Goal: Task Accomplishment & Management: Use online tool/utility

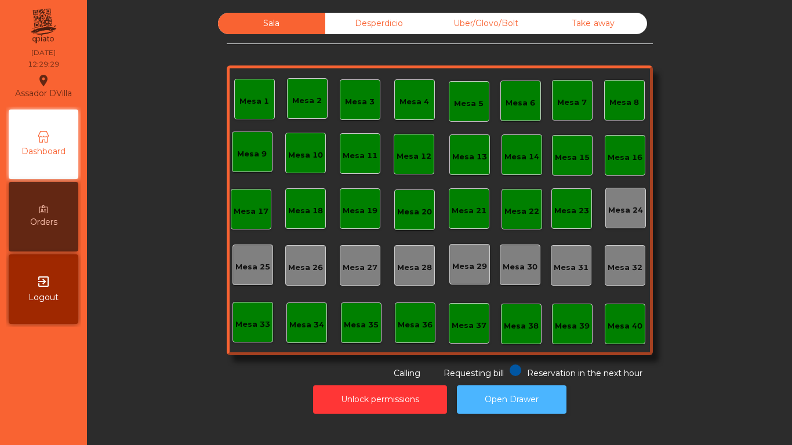
drag, startPoint x: 0, startPoint y: 0, endPoint x: 498, endPoint y: 403, distance: 640.9
click at [499, 404] on button "Open Drawer" at bounding box center [512, 400] width 110 height 28
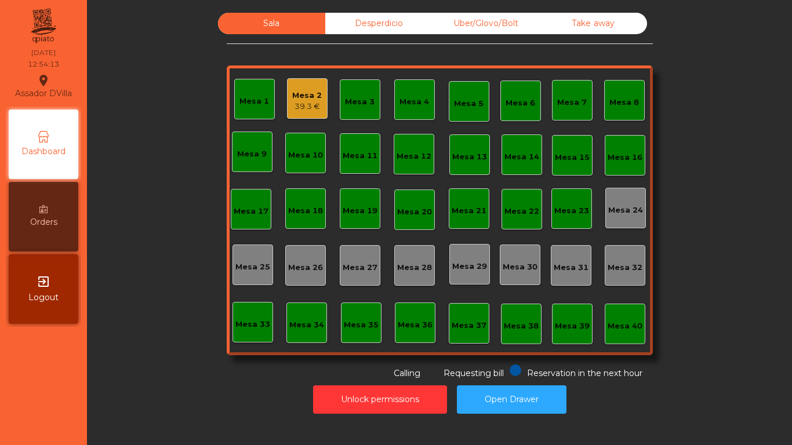
click at [295, 94] on div "Mesa 2" at bounding box center [307, 96] width 30 height 12
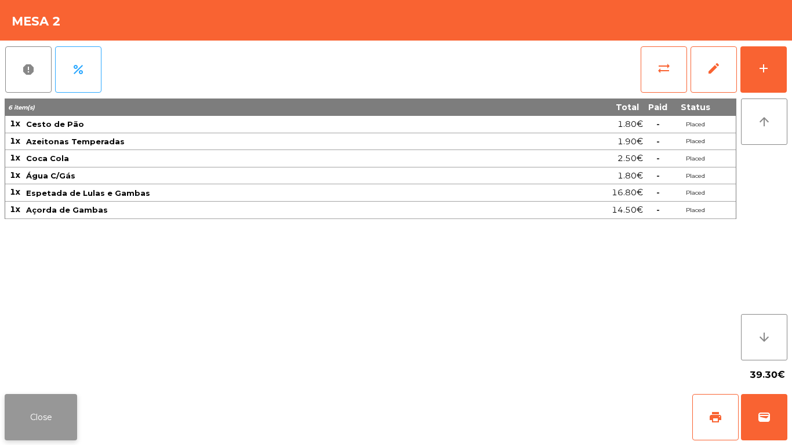
click at [28, 419] on button "Close" at bounding box center [41, 417] width 73 height 46
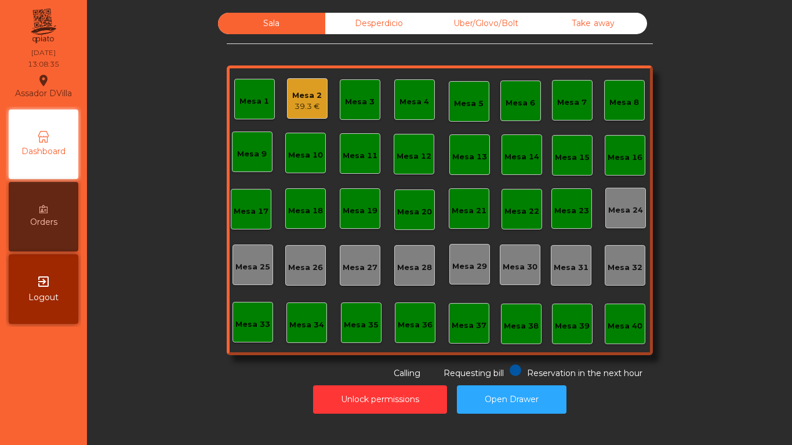
click at [302, 106] on div "39.3 €" at bounding box center [307, 107] width 30 height 12
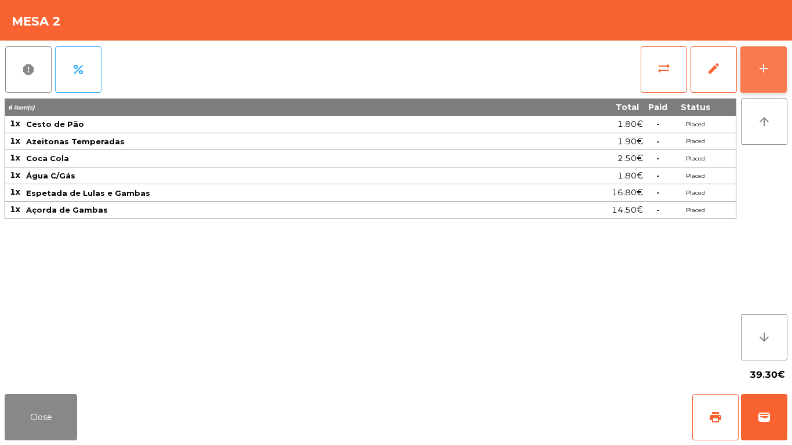
click at [766, 74] on div "add" at bounding box center [764, 68] width 14 height 14
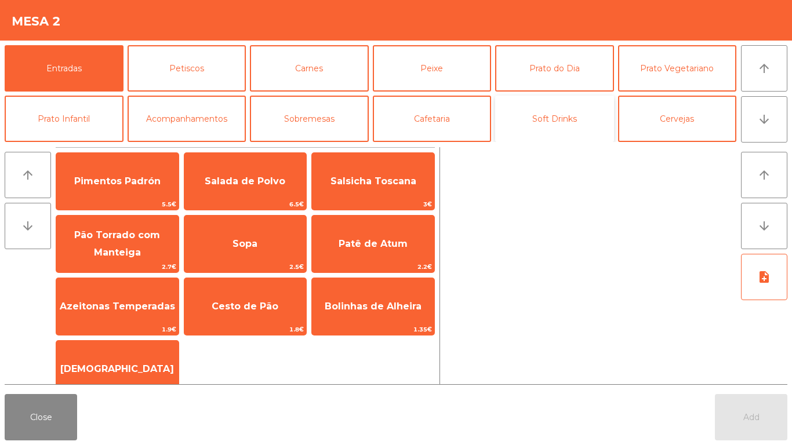
click at [581, 121] on button "Soft Drinks" at bounding box center [554, 119] width 119 height 46
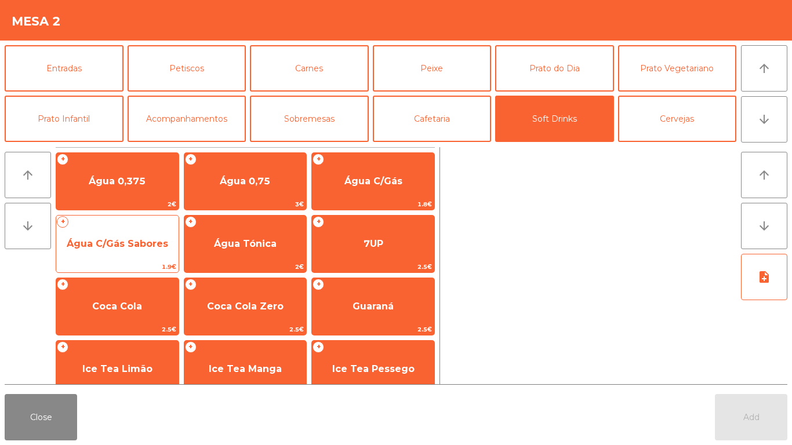
click at [119, 241] on span "Água C/Gás Sabores" at bounding box center [118, 243] width 102 height 11
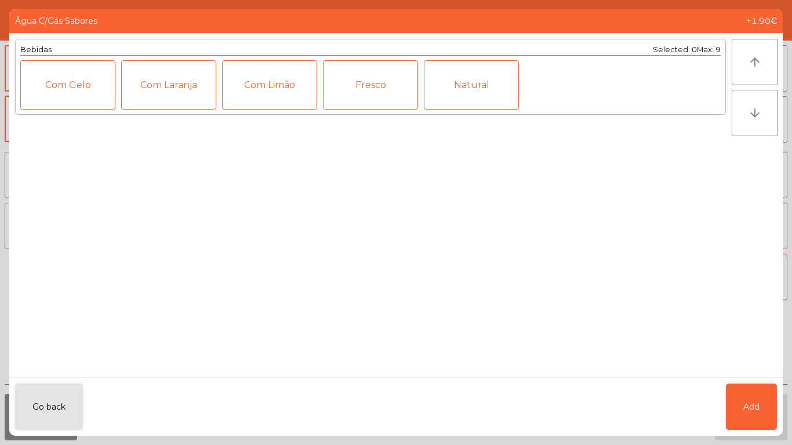
click at [372, 85] on div "Fresco" at bounding box center [370, 84] width 95 height 49
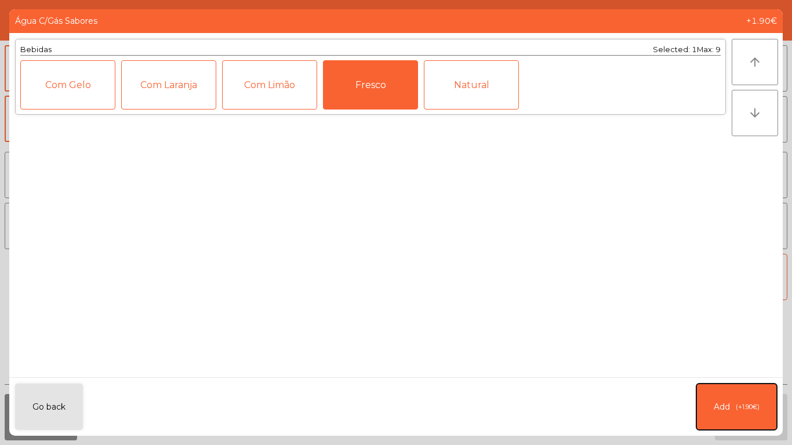
click at [760, 409] on button "Add (+1.90€)" at bounding box center [737, 407] width 81 height 46
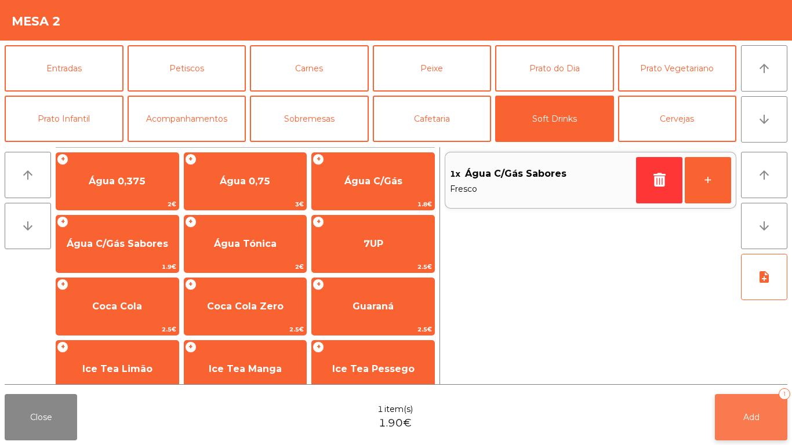
click at [763, 408] on button "Add 1" at bounding box center [751, 417] width 73 height 46
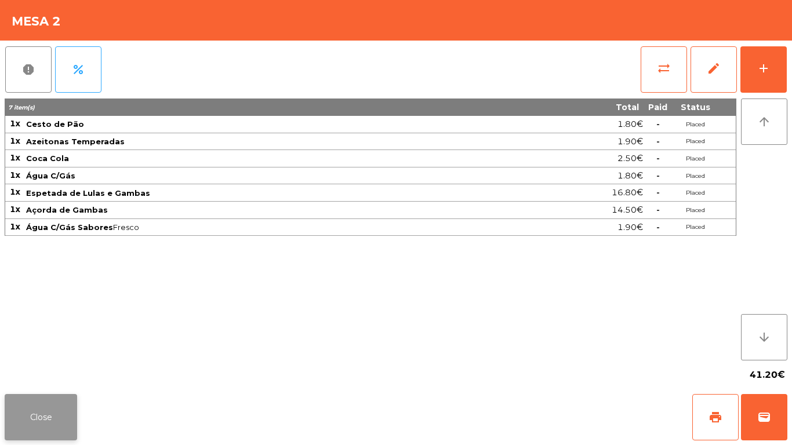
click at [27, 405] on button "Close" at bounding box center [41, 417] width 73 height 46
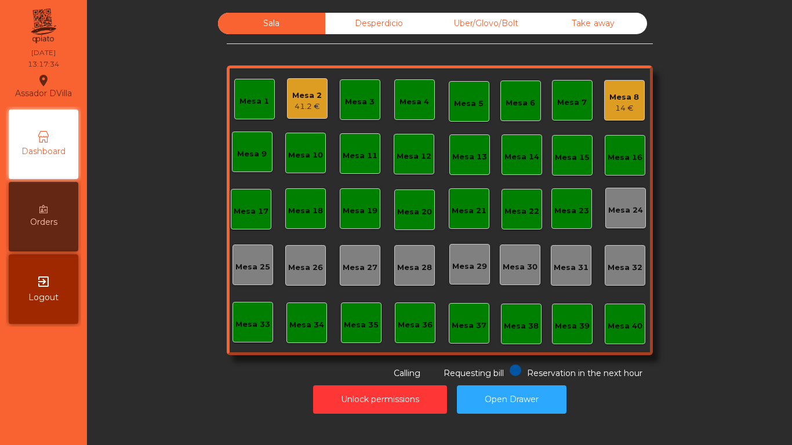
click at [632, 113] on div "14 €" at bounding box center [625, 109] width 30 height 12
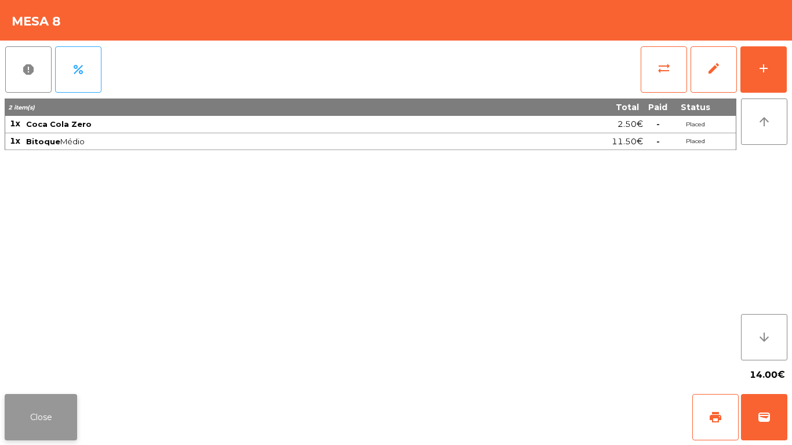
click at [34, 398] on button "Close" at bounding box center [41, 417] width 73 height 46
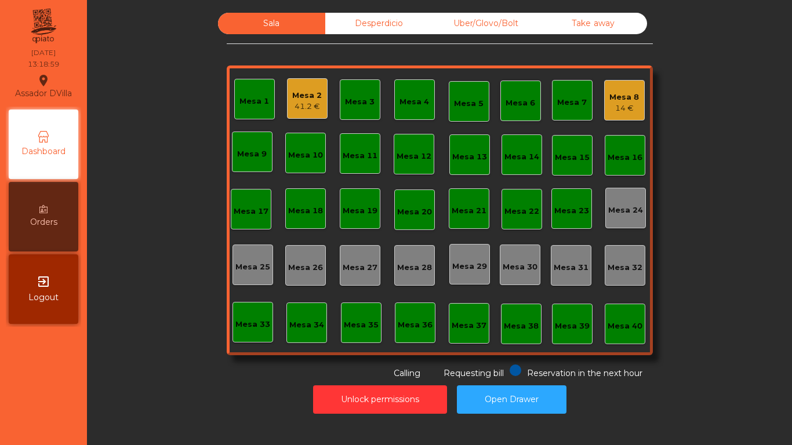
click at [619, 93] on div "Mesa 8" at bounding box center [625, 98] width 30 height 12
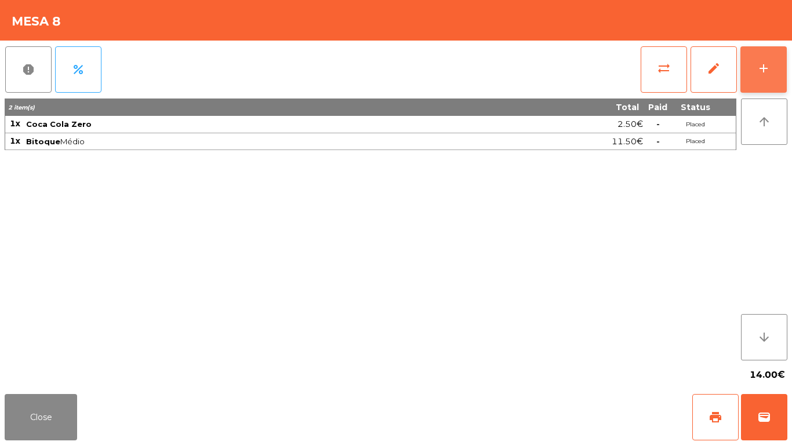
click at [782, 63] on button "add" at bounding box center [764, 69] width 46 height 46
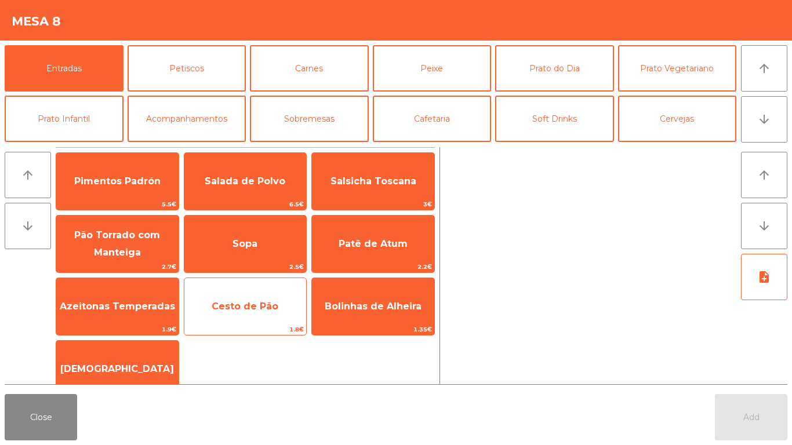
click at [248, 299] on span "Cesto de Pão" at bounding box center [245, 306] width 122 height 31
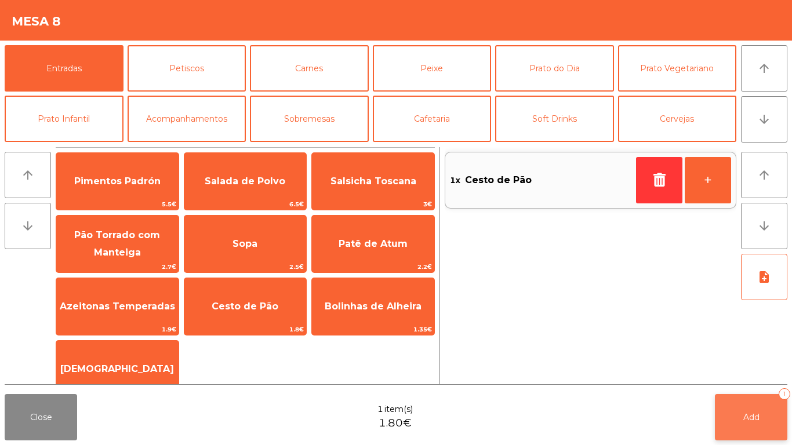
click at [757, 410] on button "Add 1" at bounding box center [751, 417] width 73 height 46
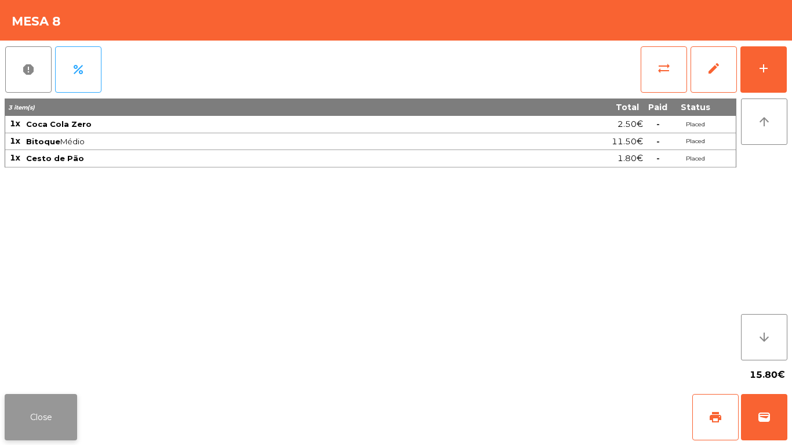
click at [42, 419] on button "Close" at bounding box center [41, 417] width 73 height 46
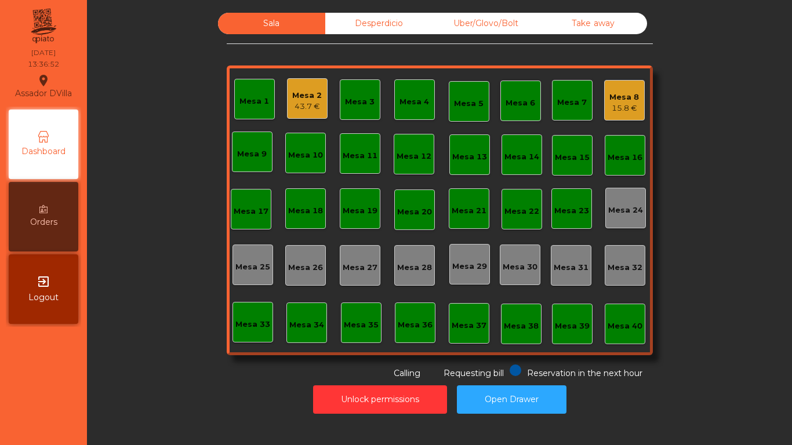
click at [457, 96] on div "Mesa 5" at bounding box center [469, 101] width 30 height 16
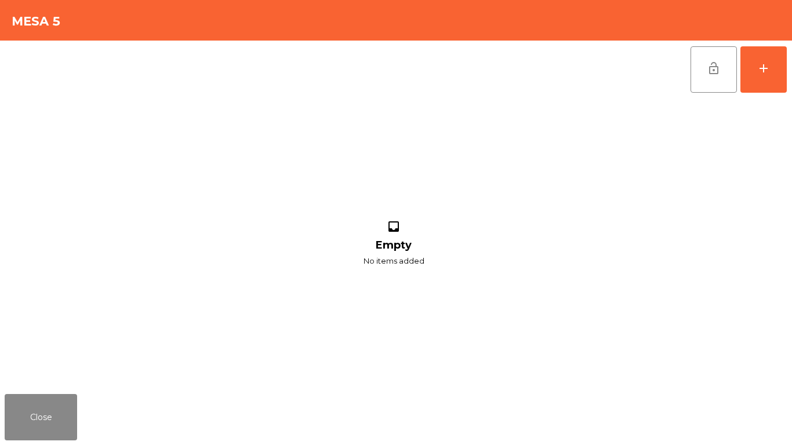
click at [792, 85] on div "lock_open add inbox Empty No items added" at bounding box center [396, 215] width 792 height 349
click at [792, 61] on div "lock_open add inbox Empty No items added" at bounding box center [396, 215] width 792 height 349
click at [781, 66] on button "add" at bounding box center [764, 69] width 46 height 46
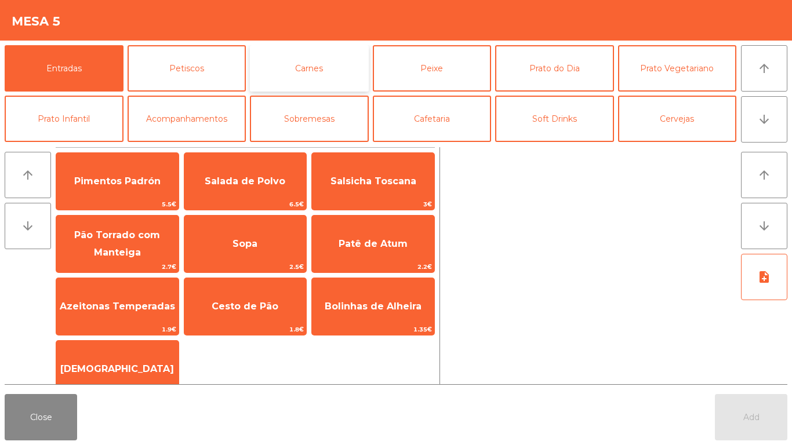
click at [317, 77] on button "Carnes" at bounding box center [309, 68] width 119 height 46
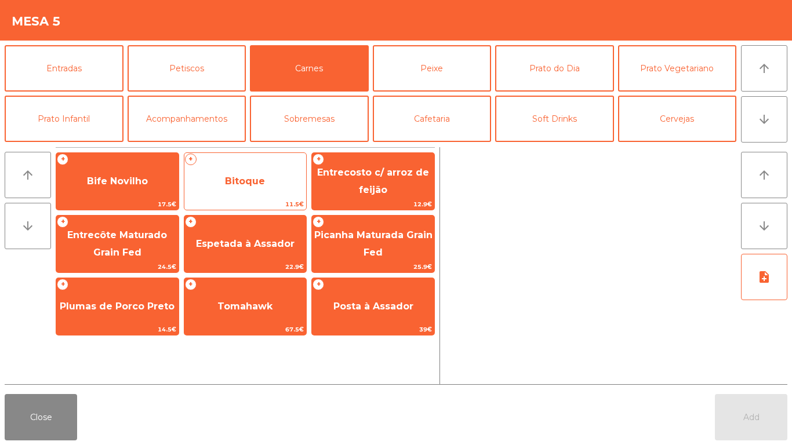
click at [244, 186] on span "Bitoque" at bounding box center [245, 181] width 40 height 11
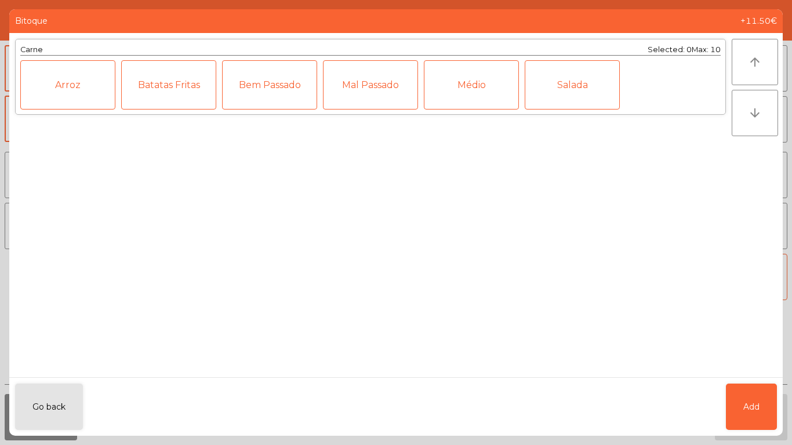
click at [462, 81] on div "Médio" at bounding box center [471, 84] width 95 height 49
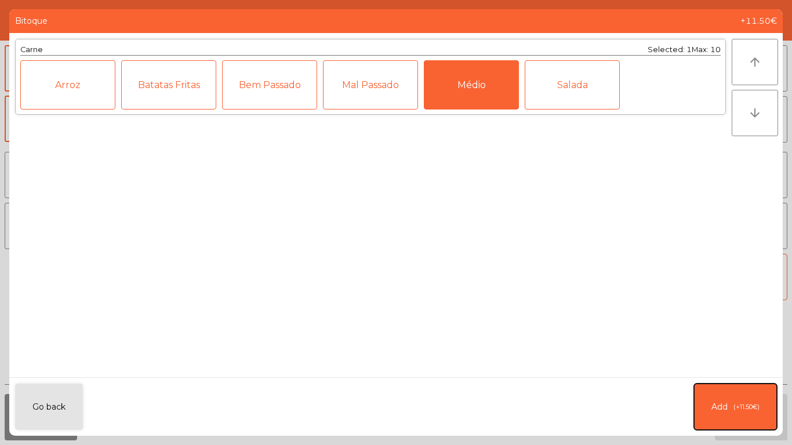
click at [742, 400] on button "Add (+11.50€)" at bounding box center [735, 407] width 83 height 46
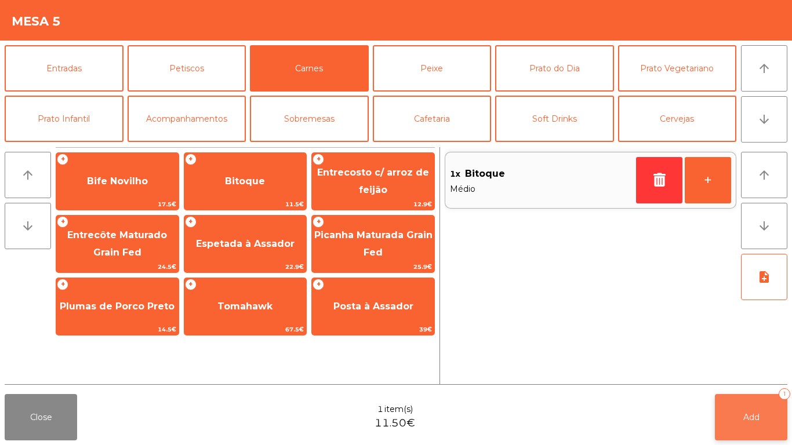
click at [750, 408] on button "Add 1" at bounding box center [751, 417] width 73 height 46
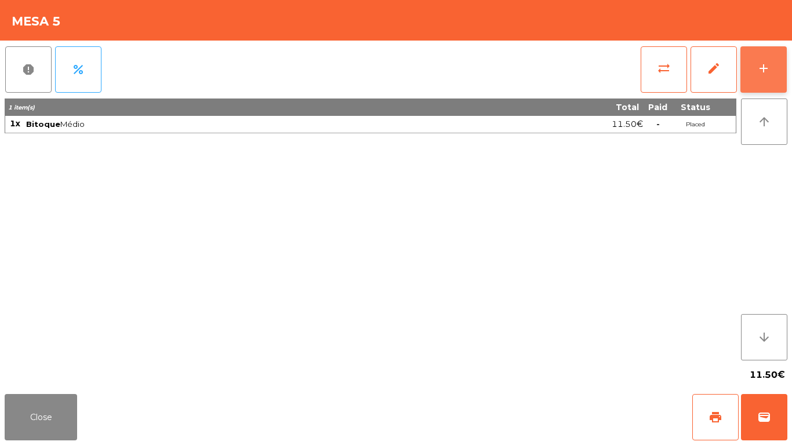
click at [784, 57] on button "add" at bounding box center [764, 69] width 46 height 46
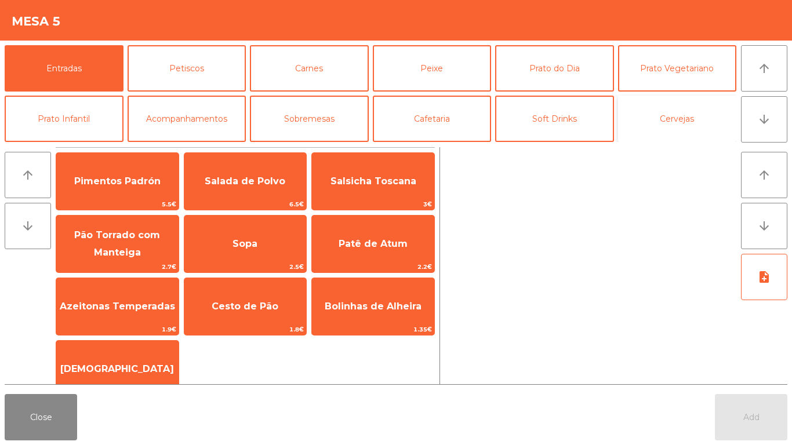
click at [687, 116] on button "Cervejas" at bounding box center [677, 119] width 119 height 46
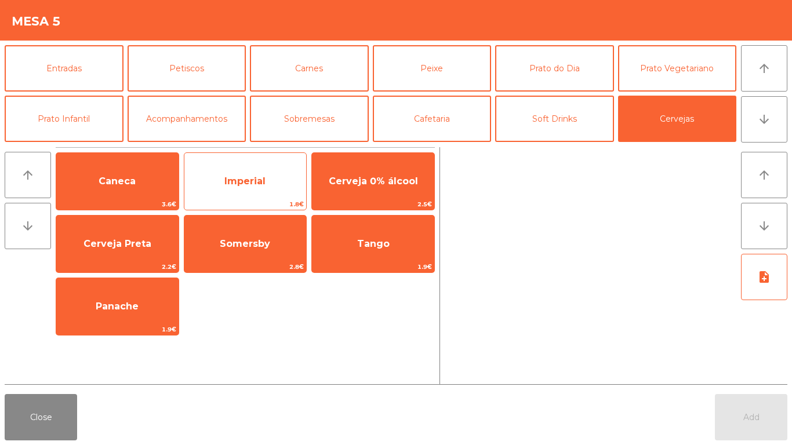
click at [238, 180] on span "Imperial" at bounding box center [244, 181] width 41 height 11
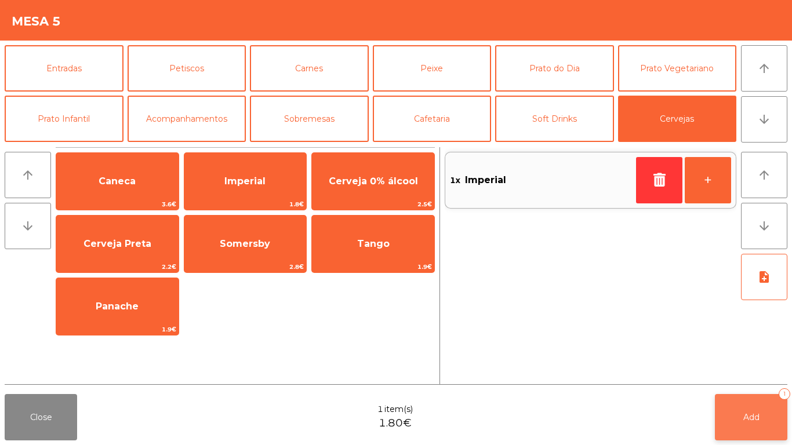
click at [751, 402] on button "Add 1" at bounding box center [751, 417] width 73 height 46
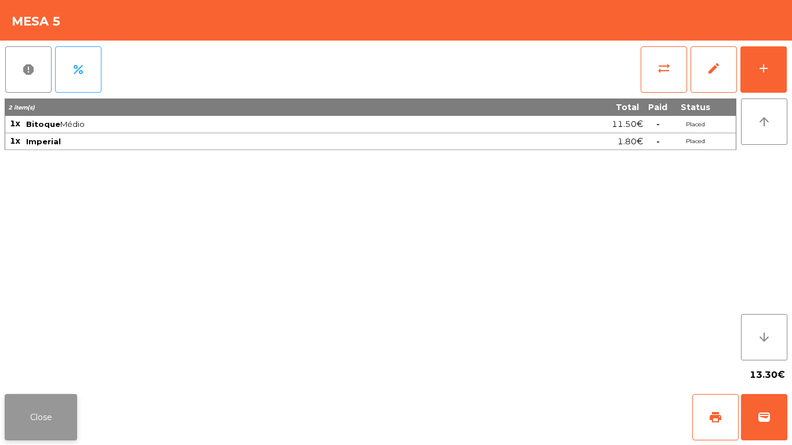
click at [22, 400] on button "Close" at bounding box center [41, 417] width 73 height 46
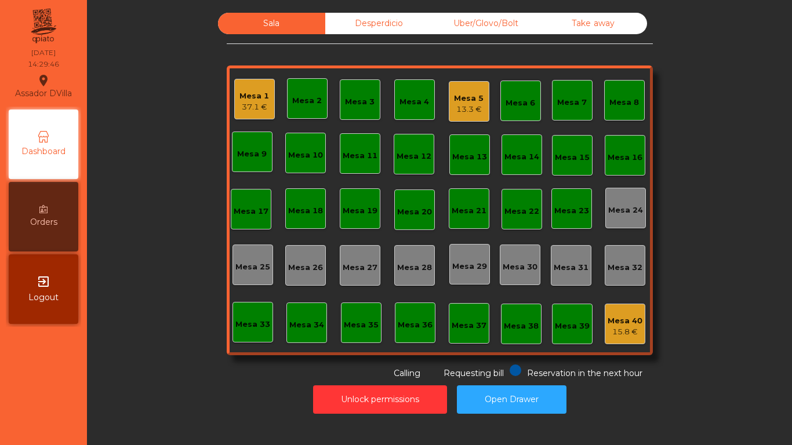
click at [248, 98] on div "Mesa 1" at bounding box center [255, 96] width 30 height 12
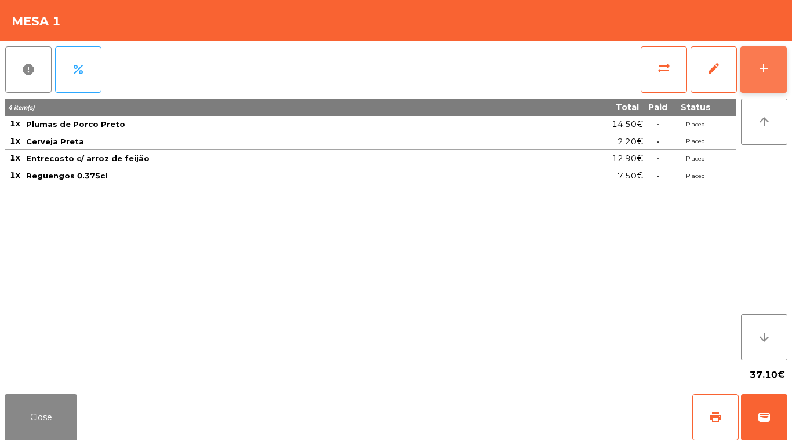
click at [768, 50] on button "add" at bounding box center [764, 69] width 46 height 46
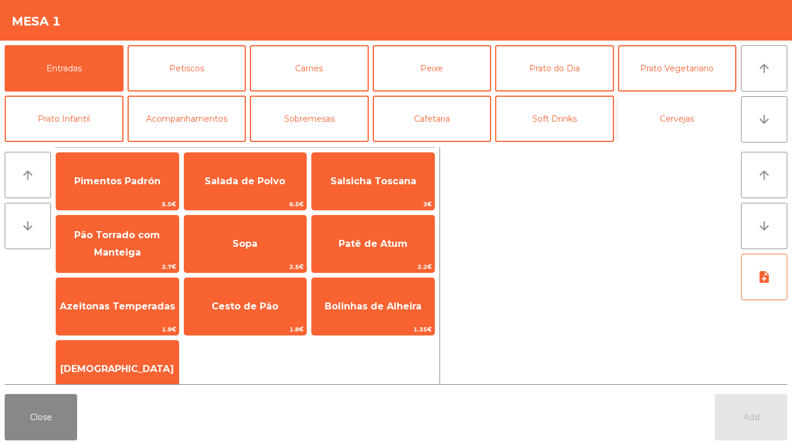
click at [682, 118] on button "Cervejas" at bounding box center [677, 119] width 119 height 46
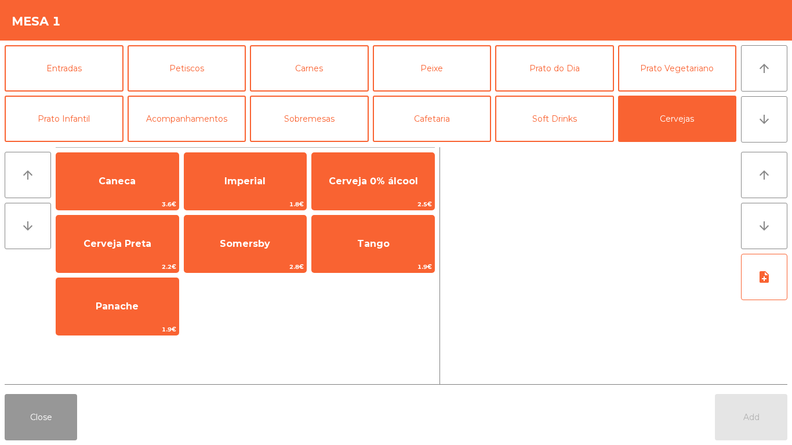
click at [48, 396] on button "Close" at bounding box center [41, 417] width 73 height 46
click at [60, 376] on div "37.10€" at bounding box center [396, 375] width 783 height 29
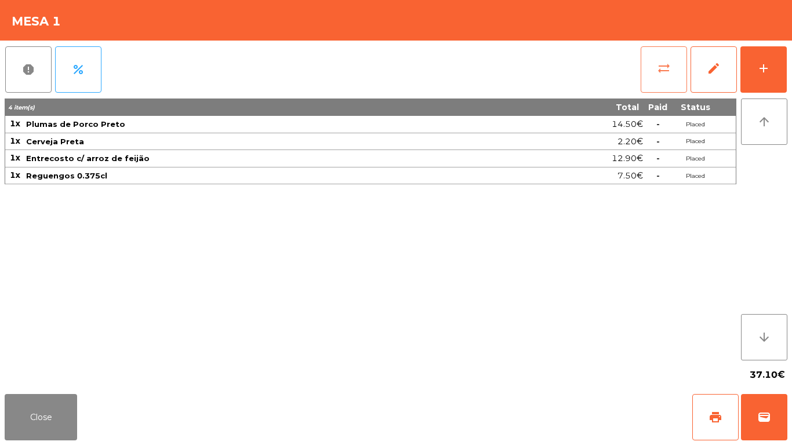
click at [675, 78] on button "sync_alt" at bounding box center [664, 69] width 46 height 46
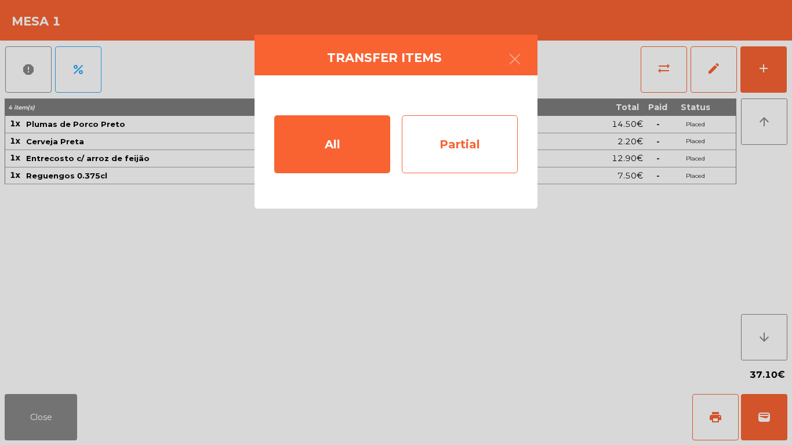
click at [460, 143] on div "Partial" at bounding box center [460, 144] width 116 height 58
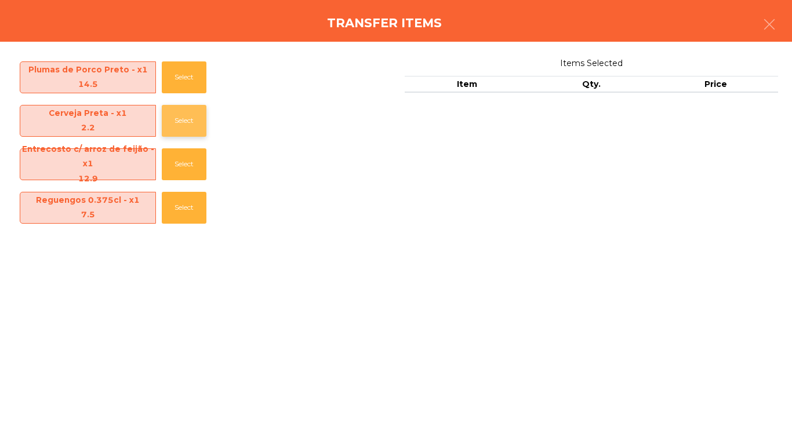
click at [165, 124] on button "Select" at bounding box center [184, 121] width 45 height 32
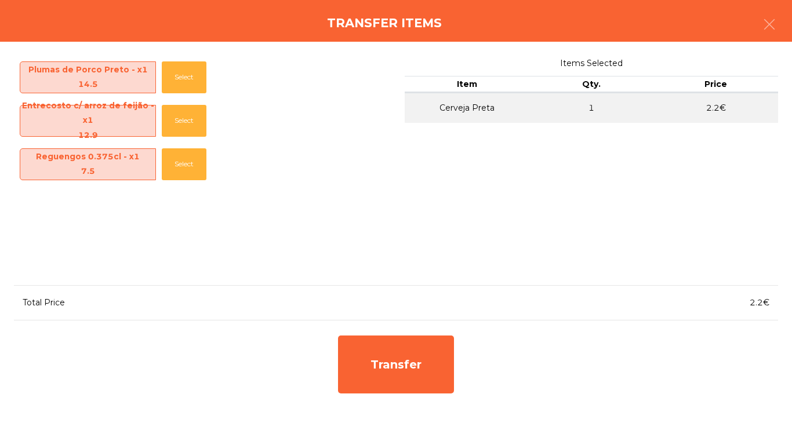
click at [322, 365] on div "Transfer" at bounding box center [396, 365] width 764 height 70
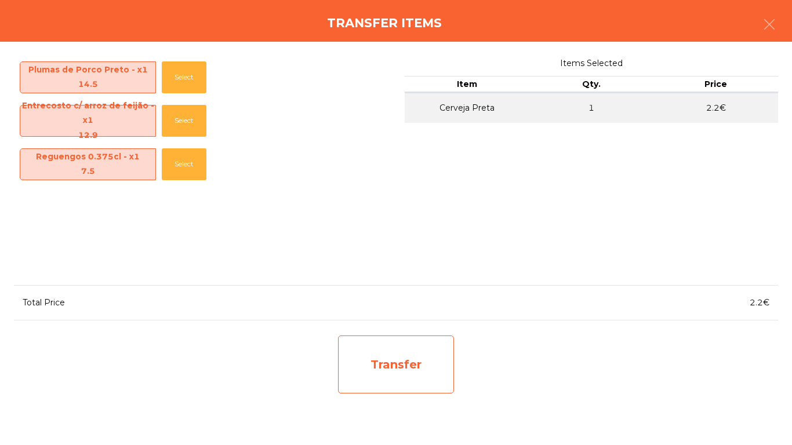
click at [378, 371] on div "Transfer" at bounding box center [396, 365] width 116 height 58
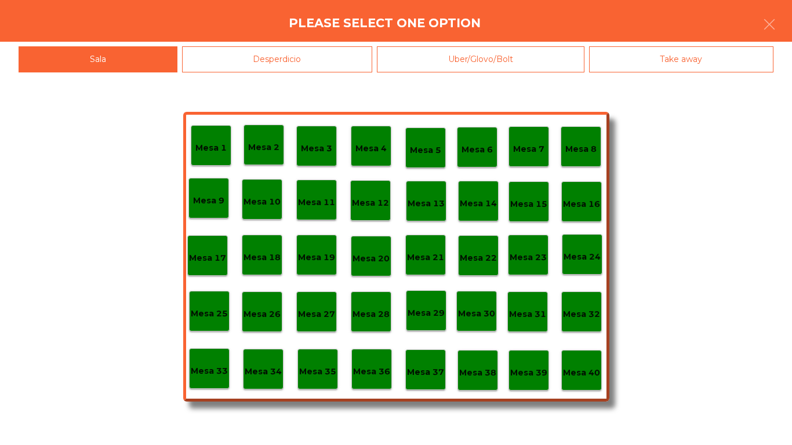
click at [278, 56] on div "Desperdicio" at bounding box center [277, 59] width 191 height 26
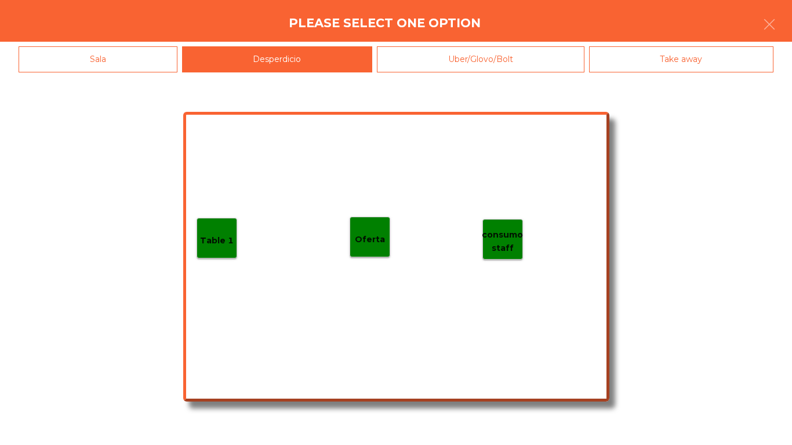
click at [208, 237] on p "Table 1" at bounding box center [217, 240] width 34 height 13
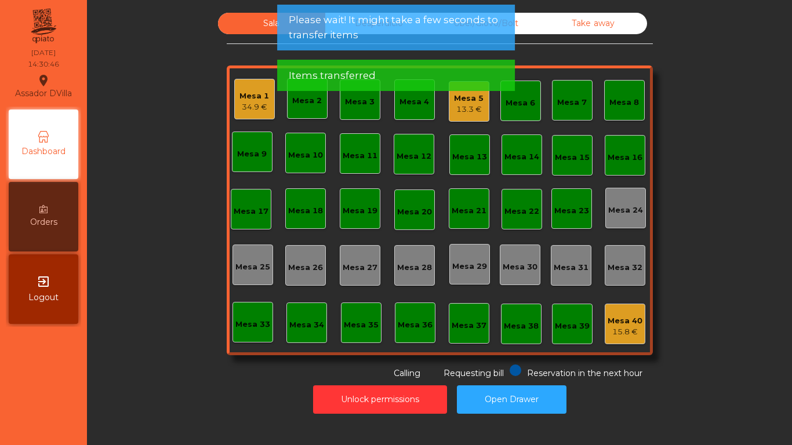
click at [243, 103] on div "34.9 €" at bounding box center [255, 108] width 30 height 12
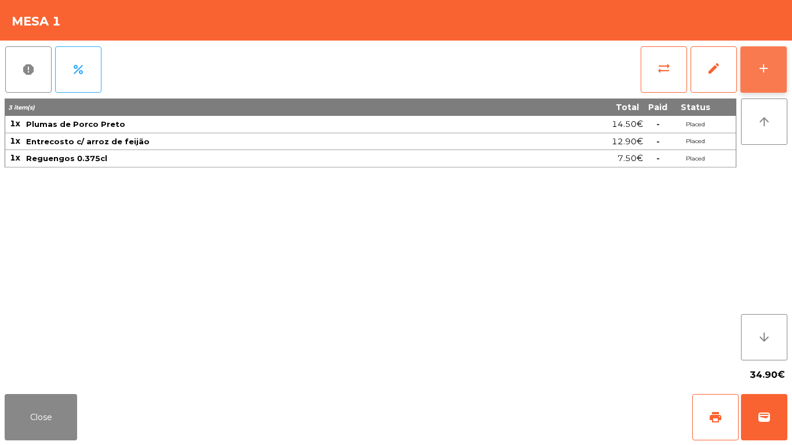
click at [786, 74] on button "add" at bounding box center [764, 69] width 46 height 46
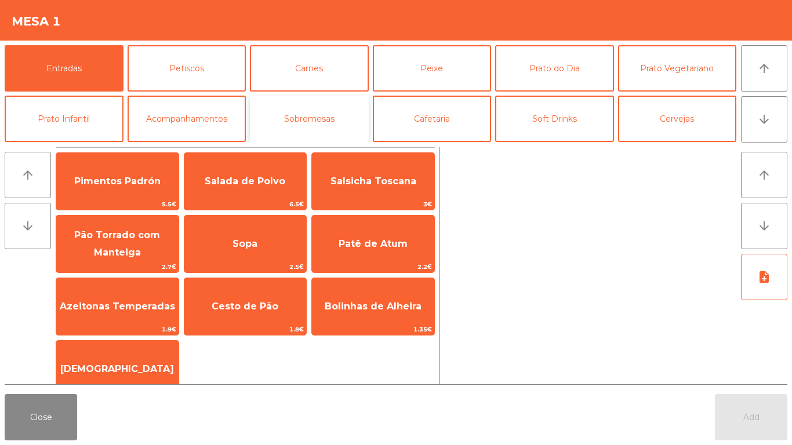
click at [364, 103] on button "Sobremesas" at bounding box center [309, 119] width 119 height 46
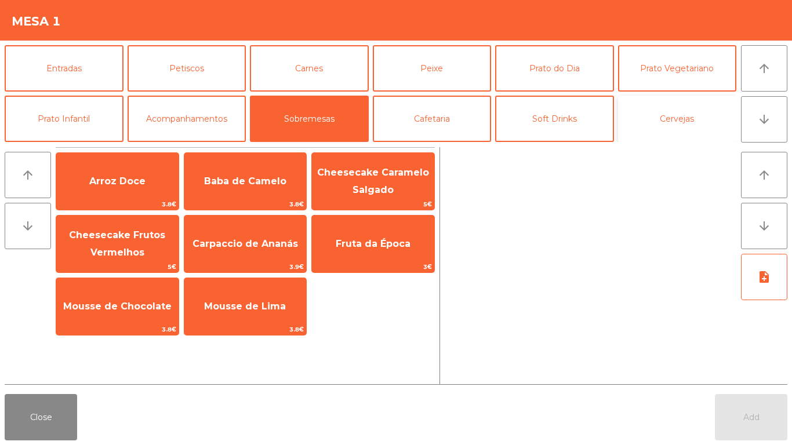
click at [684, 114] on button "Cervejas" at bounding box center [677, 119] width 119 height 46
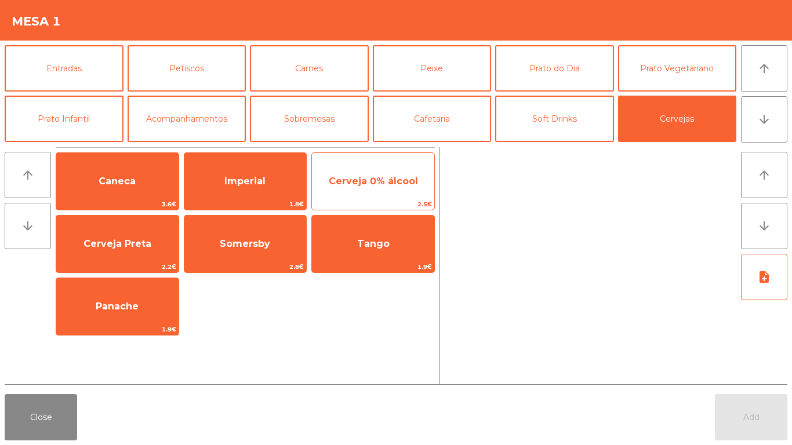
click at [367, 178] on span "Cerveja 0% álcool" at bounding box center [373, 181] width 89 height 11
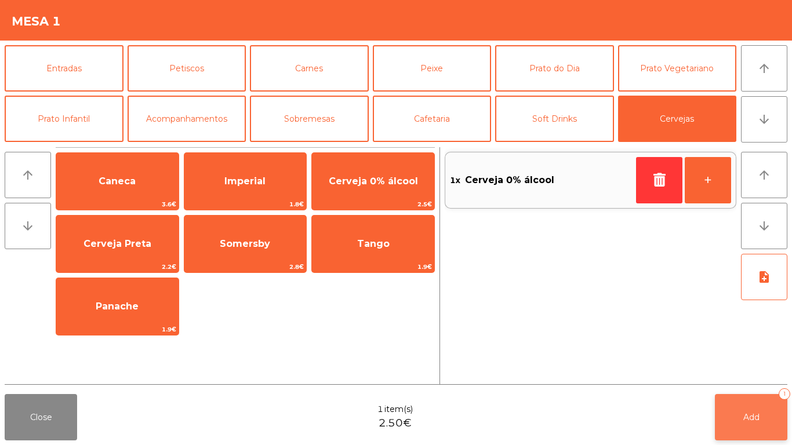
click at [762, 420] on button "Add 1" at bounding box center [751, 417] width 73 height 46
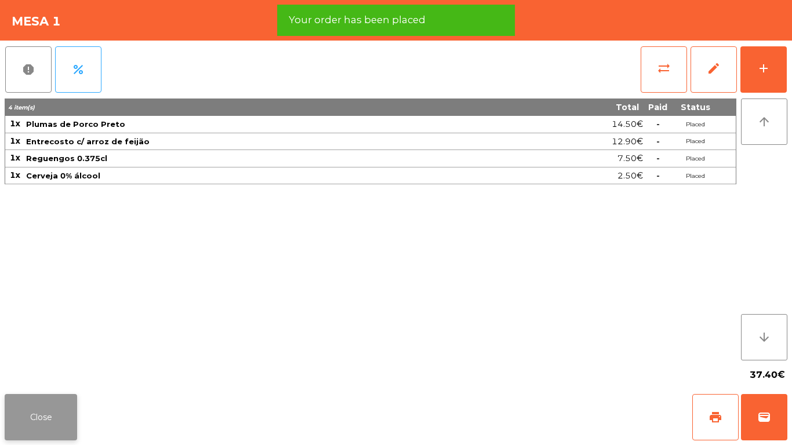
click at [44, 415] on button "Close" at bounding box center [41, 417] width 73 height 46
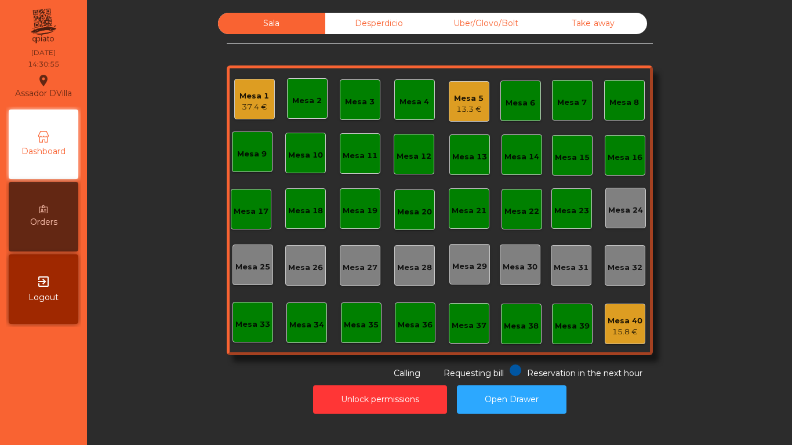
click at [460, 100] on div "Mesa 5" at bounding box center [469, 99] width 30 height 12
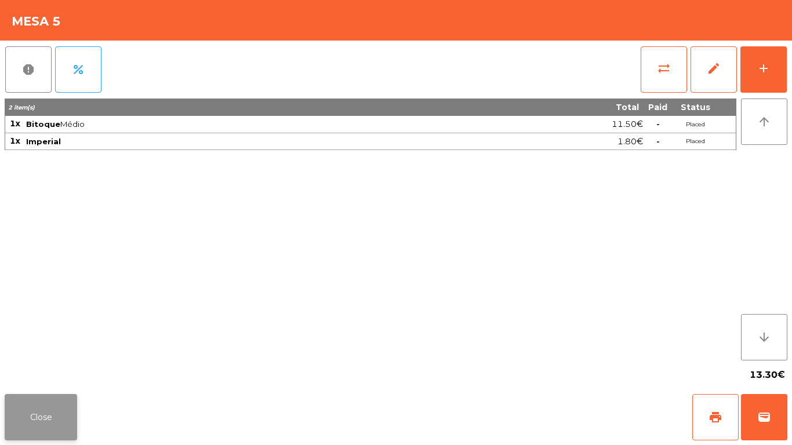
click at [64, 397] on button "Close" at bounding box center [41, 417] width 73 height 46
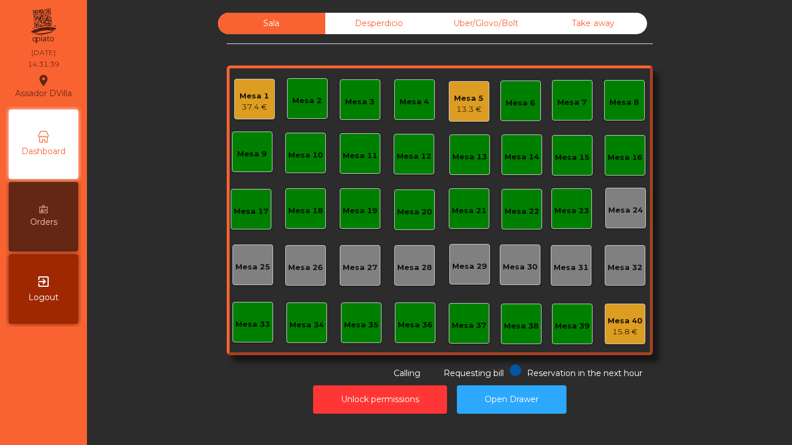
click at [240, 98] on div "Mesa 1" at bounding box center [255, 96] width 30 height 12
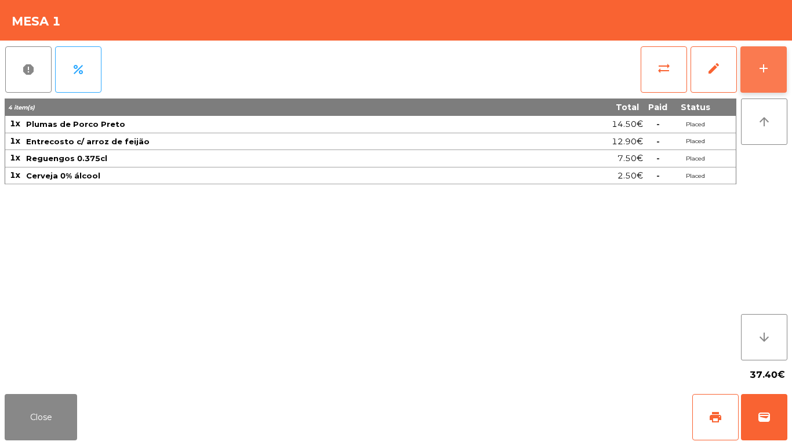
click at [785, 74] on button "add" at bounding box center [764, 69] width 46 height 46
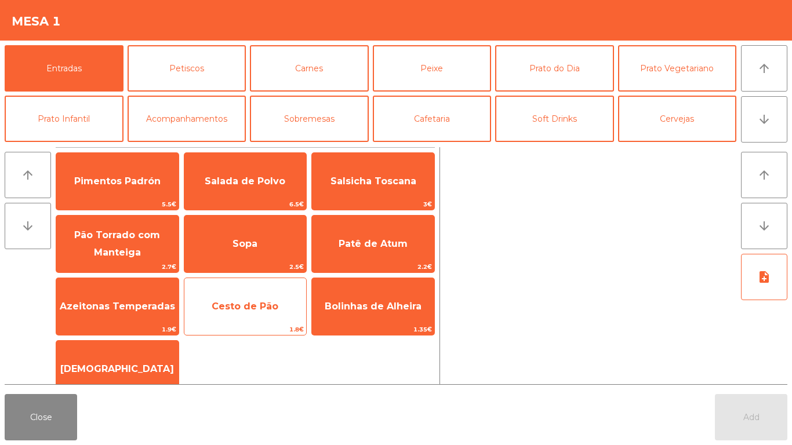
click at [230, 313] on span "Cesto de Pão" at bounding box center [245, 306] width 122 height 31
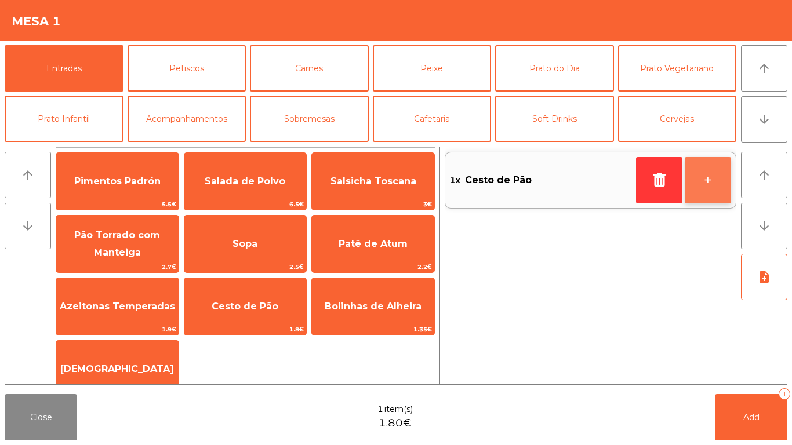
click at [705, 177] on button "+" at bounding box center [708, 180] width 46 height 46
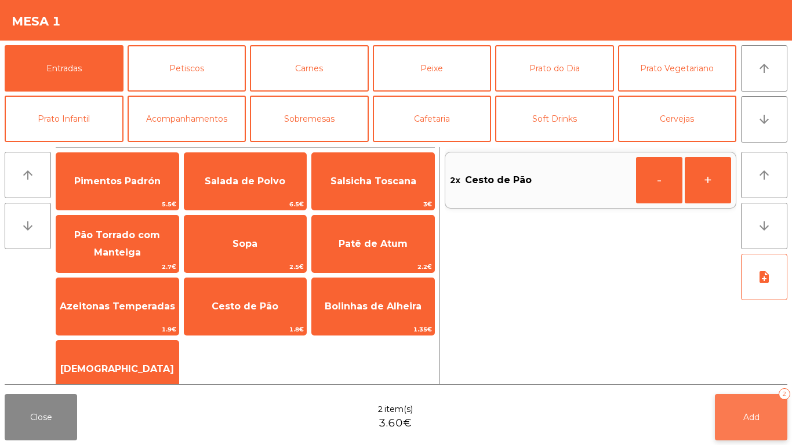
click at [745, 416] on span "Add" at bounding box center [752, 417] width 16 height 10
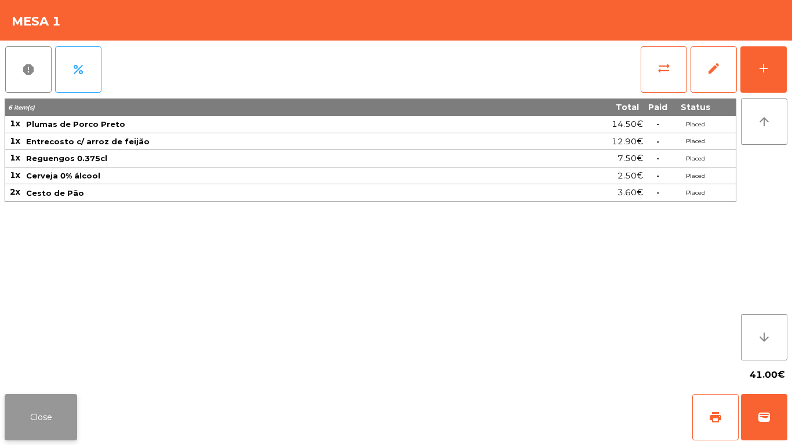
click at [33, 404] on button "Close" at bounding box center [41, 417] width 73 height 46
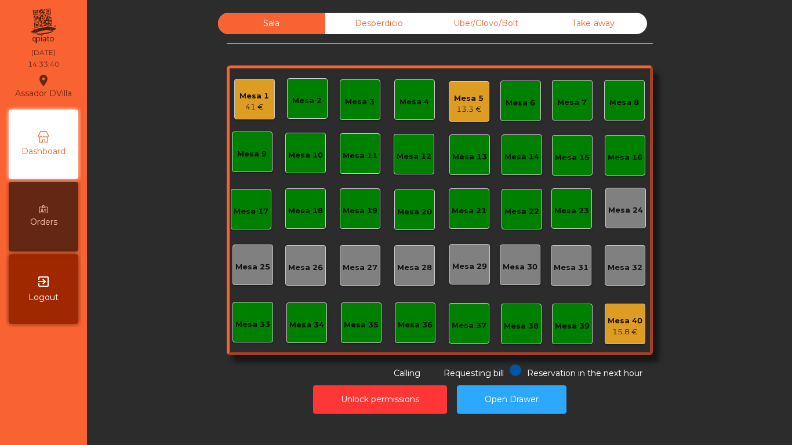
click at [456, 86] on div "Mesa 5 13.3 €" at bounding box center [469, 101] width 41 height 41
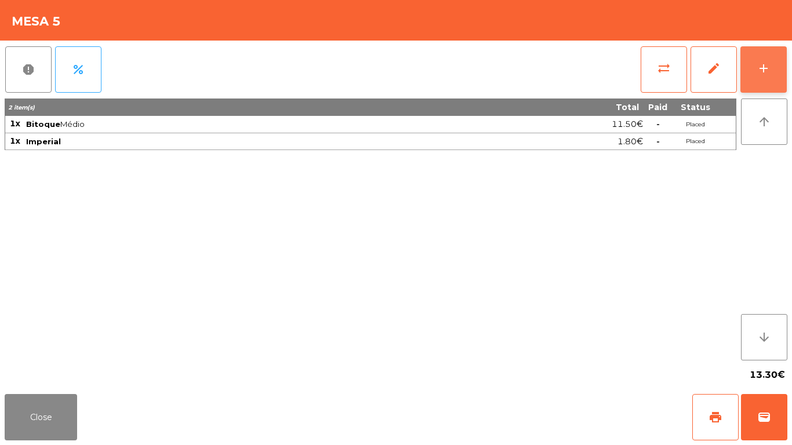
click at [780, 60] on button "add" at bounding box center [764, 69] width 46 height 46
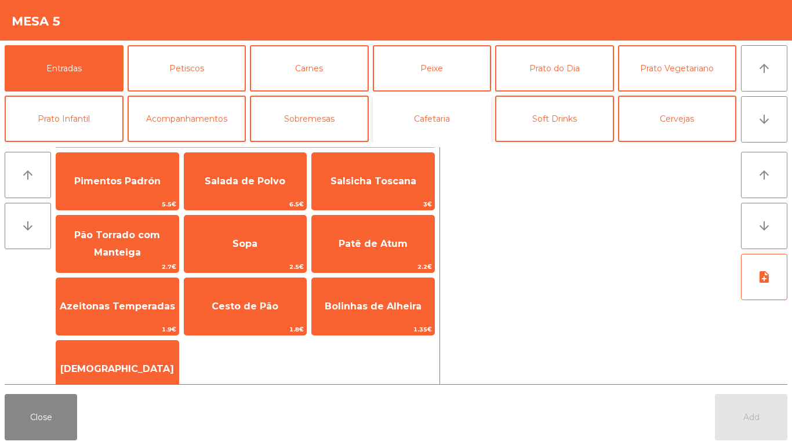
click at [443, 110] on button "Cafetaria" at bounding box center [432, 119] width 119 height 46
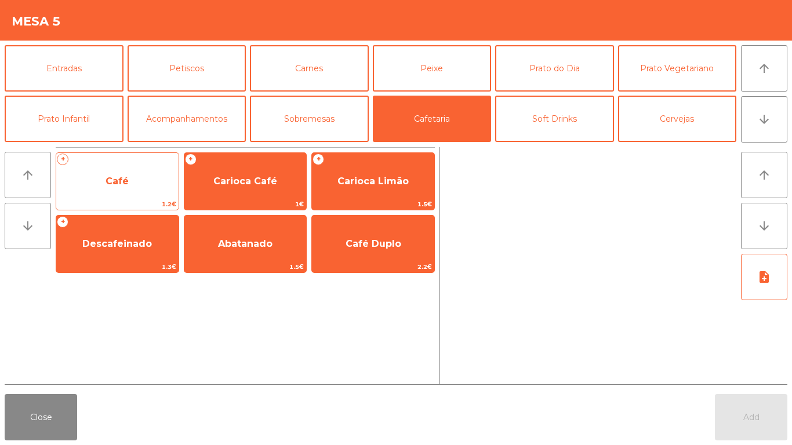
click at [123, 186] on span "Café" at bounding box center [117, 181] width 23 height 11
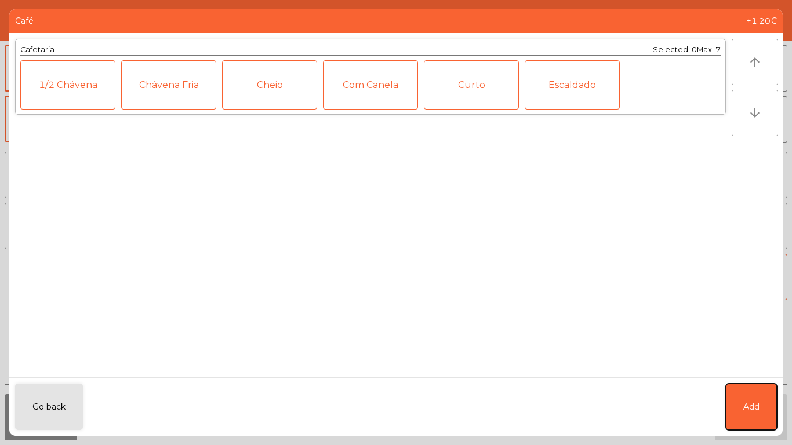
click at [748, 386] on button "Add" at bounding box center [751, 407] width 51 height 46
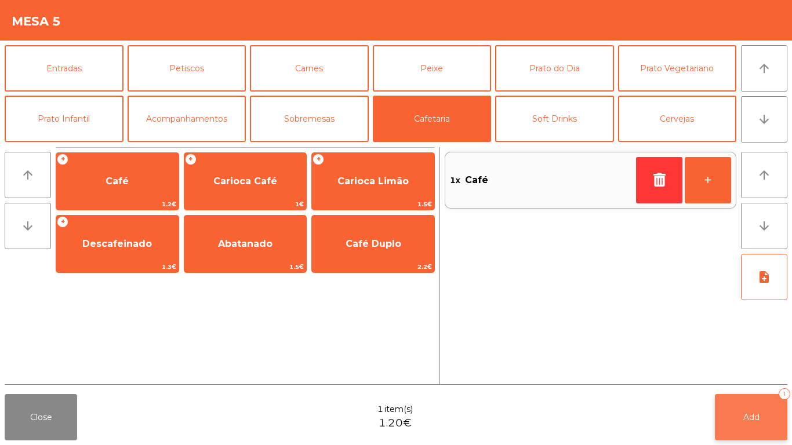
click at [752, 398] on button "Add 1" at bounding box center [751, 417] width 73 height 46
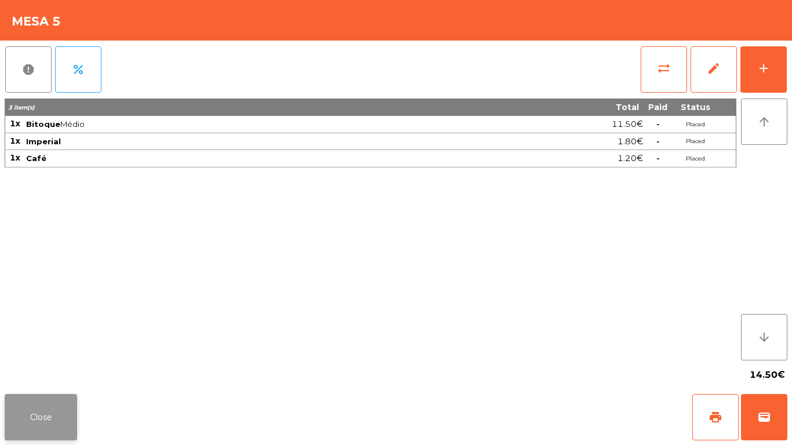
click at [42, 401] on button "Close" at bounding box center [41, 417] width 73 height 46
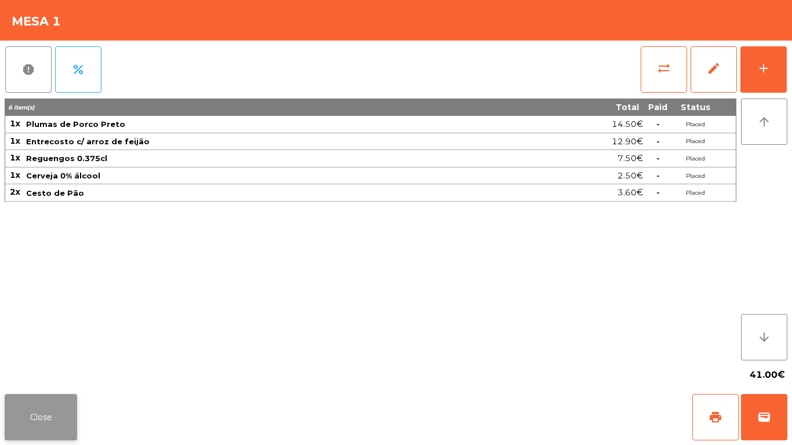
click at [47, 429] on button "Close" at bounding box center [41, 417] width 73 height 46
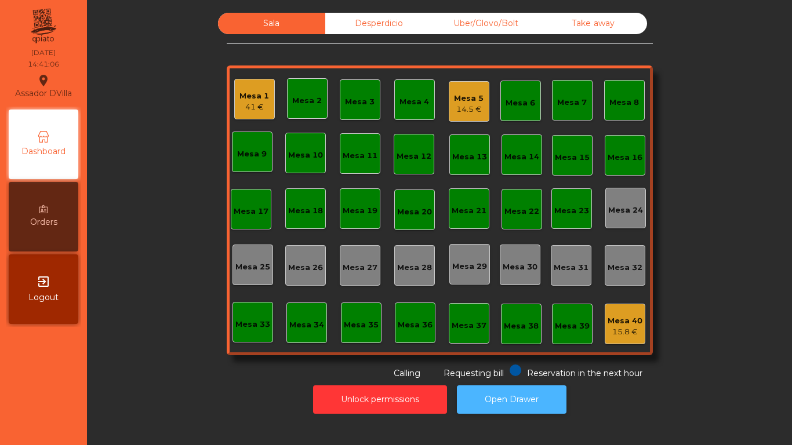
click at [512, 411] on button "Open Drawer" at bounding box center [512, 400] width 110 height 28
click at [526, 388] on button "Open Drawer" at bounding box center [512, 400] width 110 height 28
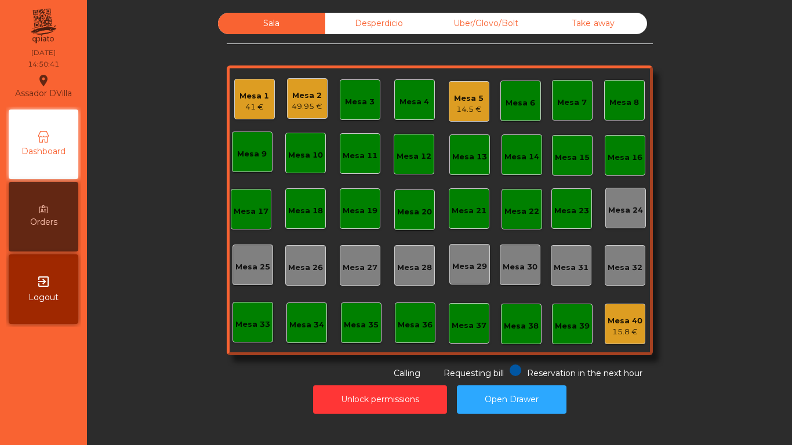
click at [242, 108] on div "41 €" at bounding box center [255, 108] width 30 height 12
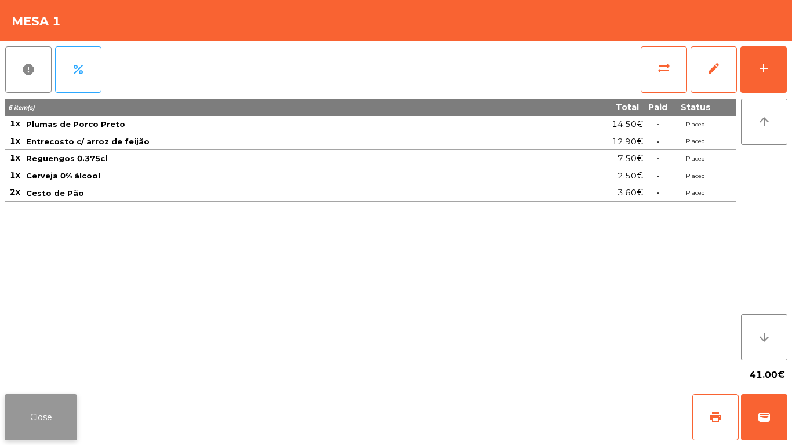
click at [37, 422] on button "Close" at bounding box center [41, 417] width 73 height 46
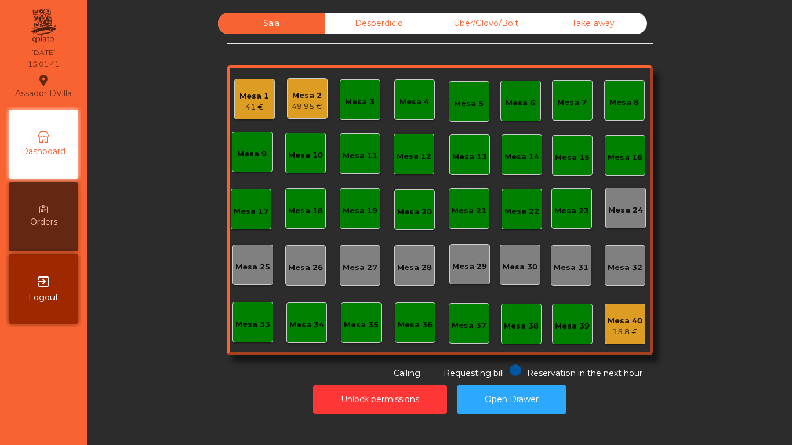
click at [292, 86] on div "Mesa 2 49.95 €" at bounding box center [307, 98] width 31 height 27
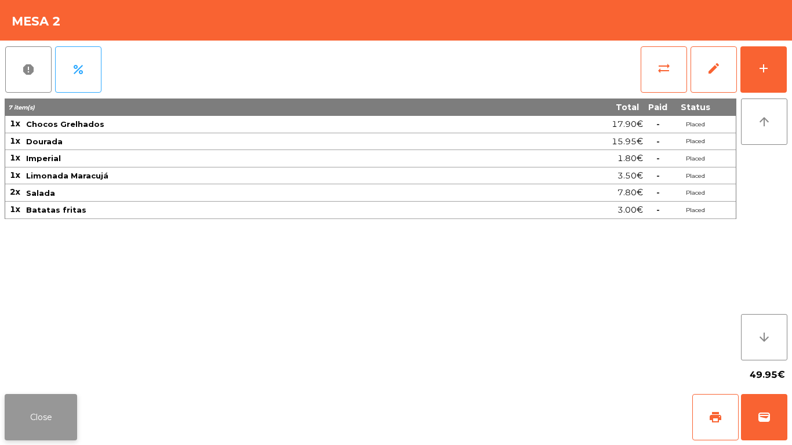
click at [18, 428] on button "Close" at bounding box center [41, 417] width 73 height 46
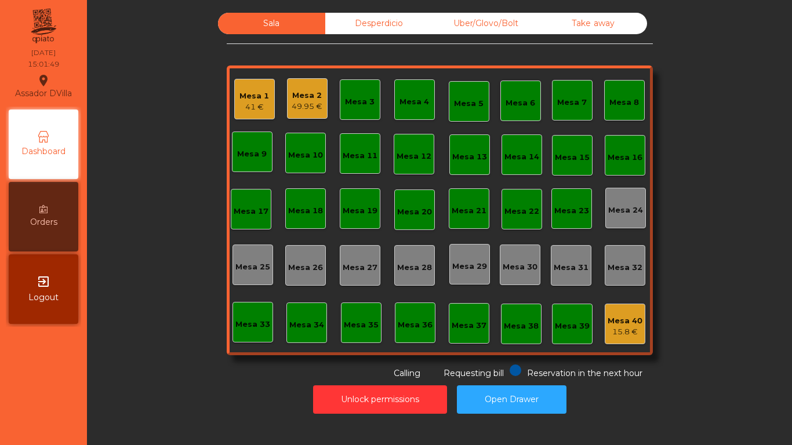
click at [240, 90] on div "Mesa 1" at bounding box center [255, 96] width 30 height 12
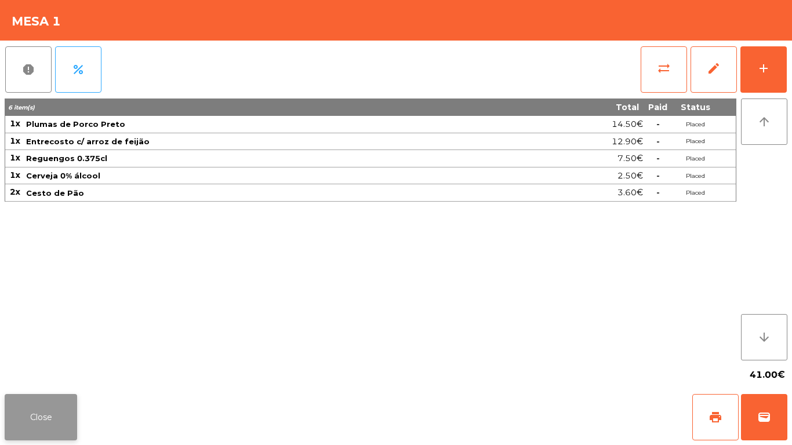
click at [38, 415] on button "Close" at bounding box center [41, 417] width 73 height 46
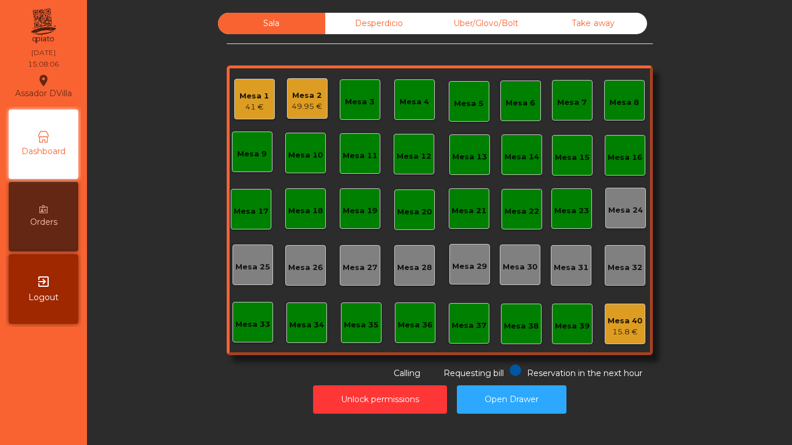
click at [627, 311] on div "Mesa 40 15.8 €" at bounding box center [625, 324] width 35 height 27
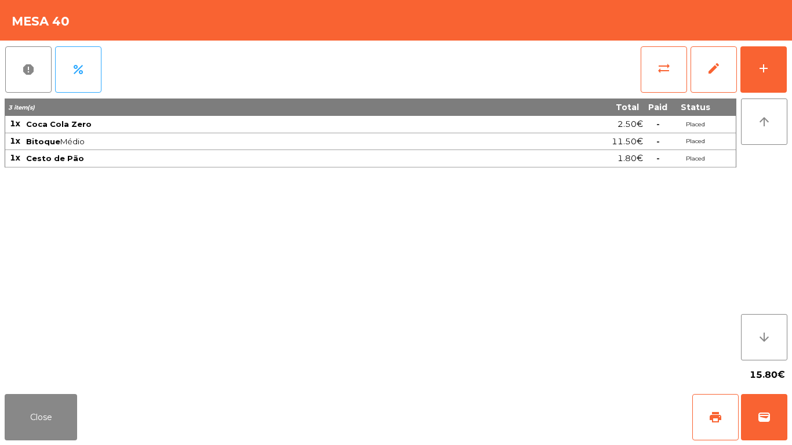
click at [792, 59] on div "report percent sync_alt edit add 3 item(s) Total Paid Status 1x Coca Cola Zero …" at bounding box center [396, 215] width 792 height 349
click at [783, 66] on button "add" at bounding box center [764, 69] width 46 height 46
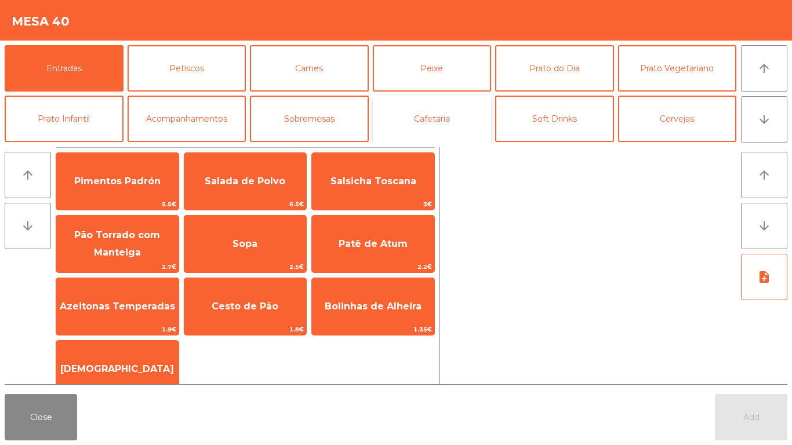
click at [445, 118] on button "Cafetaria" at bounding box center [432, 119] width 119 height 46
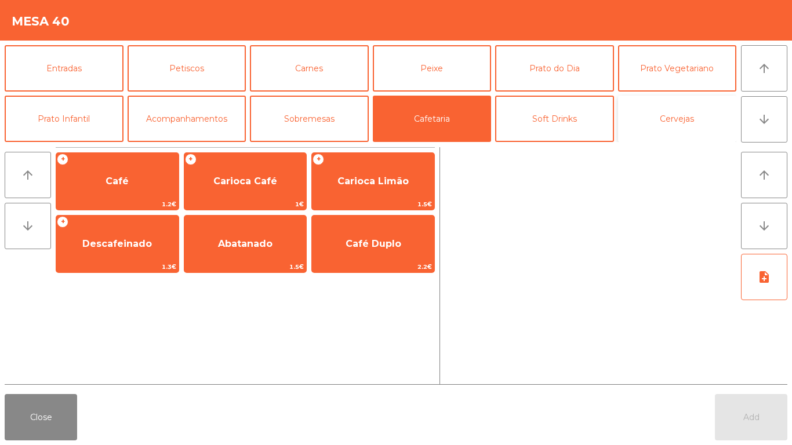
click at [690, 122] on button "Cervejas" at bounding box center [677, 119] width 119 height 46
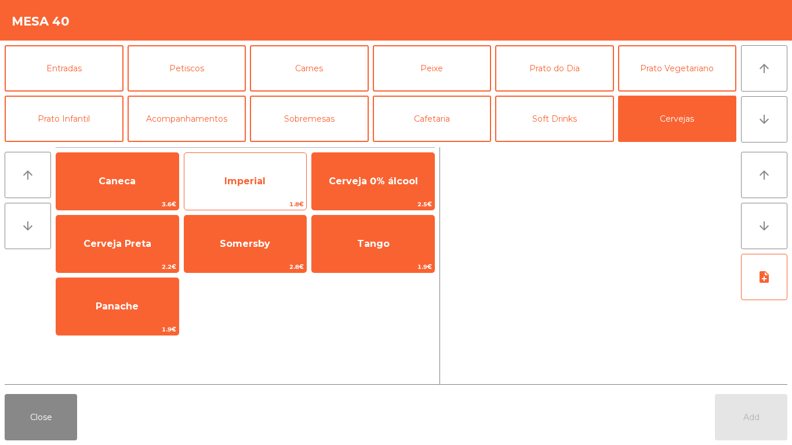
click at [229, 172] on span "Imperial" at bounding box center [245, 181] width 122 height 31
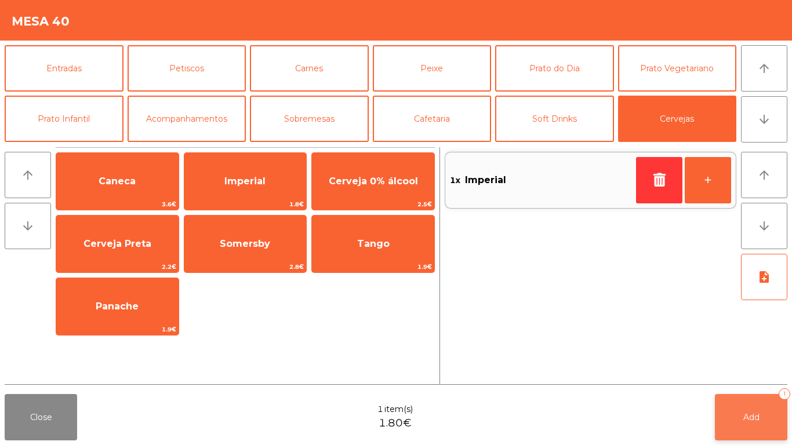
click at [736, 401] on button "Add 1" at bounding box center [751, 417] width 73 height 46
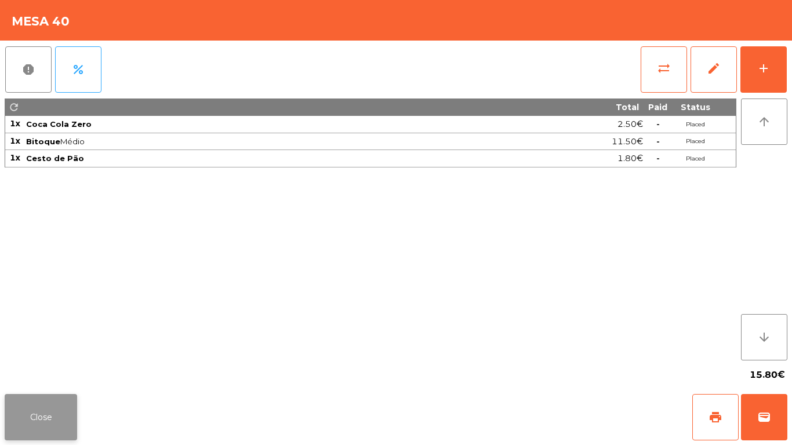
click at [57, 415] on button "Close" at bounding box center [41, 417] width 73 height 46
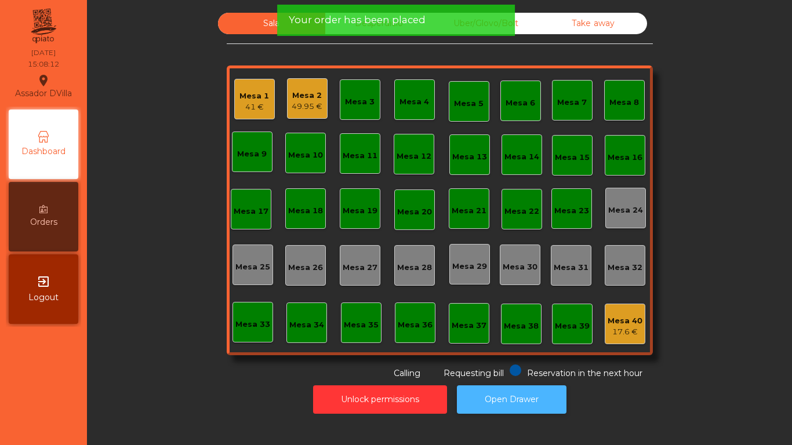
click at [508, 390] on button "Open Drawer" at bounding box center [512, 400] width 110 height 28
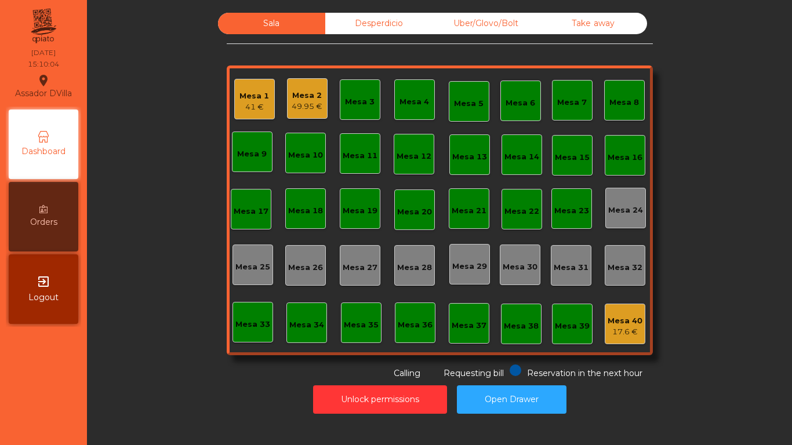
click at [297, 109] on div "49.95 €" at bounding box center [307, 107] width 31 height 12
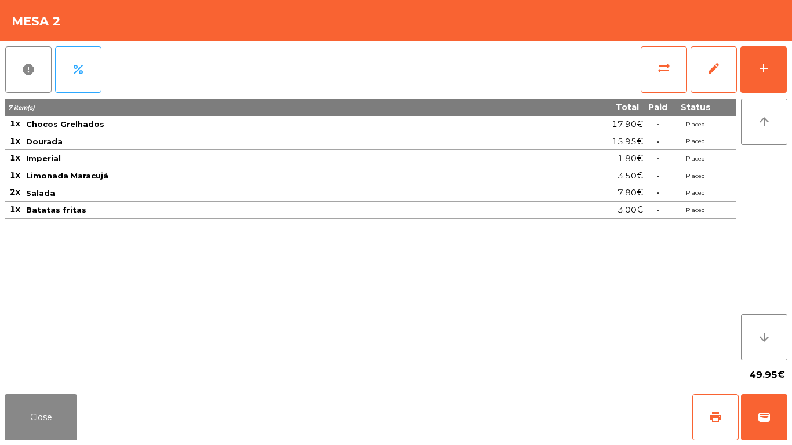
click at [509, 186] on div "7.80€" at bounding box center [558, 193] width 171 height 16
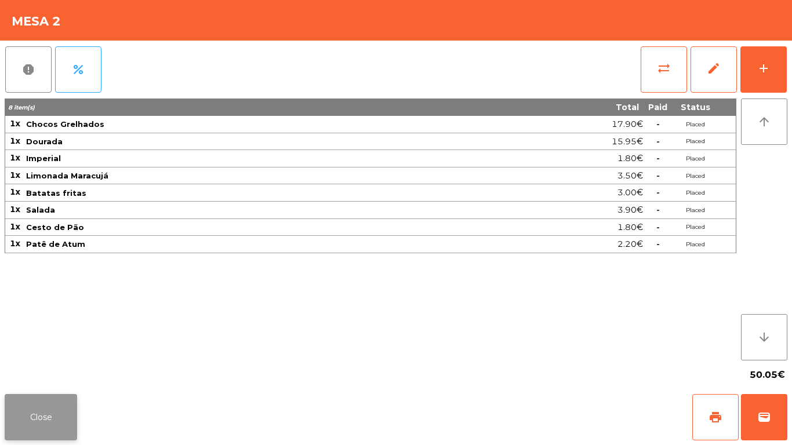
click at [41, 407] on button "Close" at bounding box center [41, 417] width 73 height 46
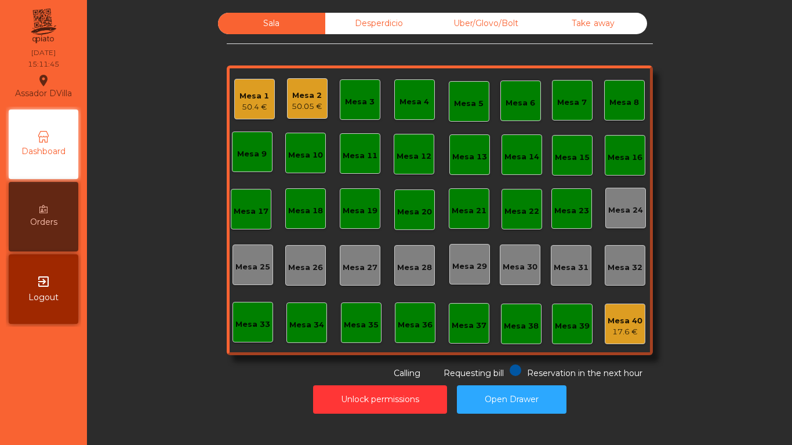
click at [296, 96] on div "Mesa 2" at bounding box center [307, 96] width 31 height 12
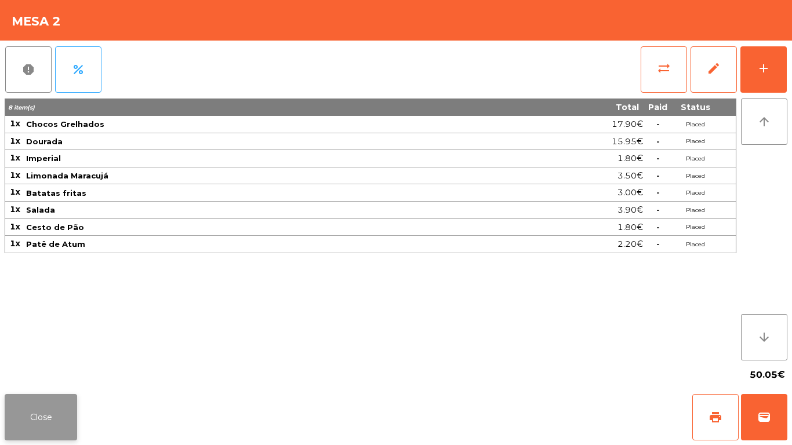
click at [25, 394] on button "Close" at bounding box center [41, 417] width 73 height 46
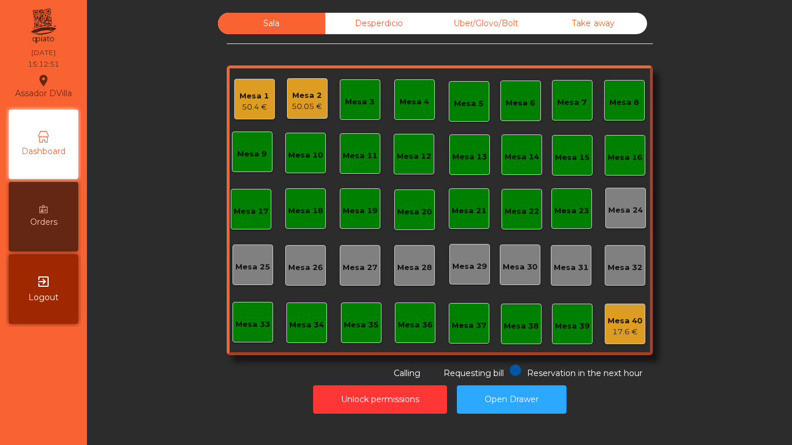
click at [291, 113] on div "Mesa 2 50.05 €" at bounding box center [307, 98] width 41 height 41
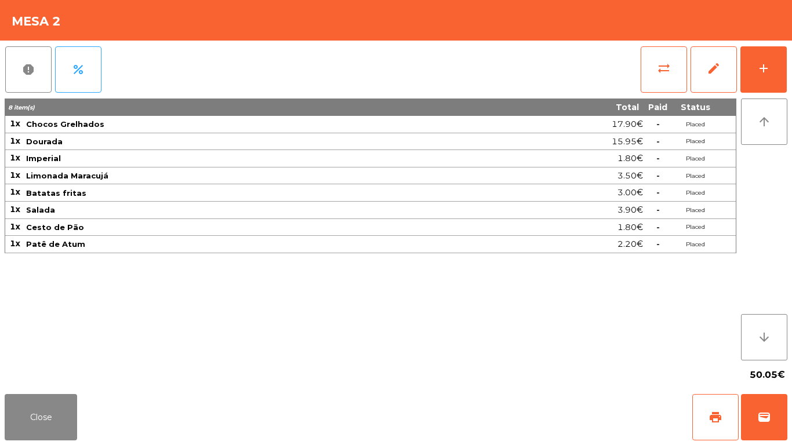
click at [792, 50] on div "report percent sync_alt edit add 8 item(s) Total Paid Status 1x Chocos Grelhado…" at bounding box center [396, 215] width 792 height 349
click at [784, 62] on button "add" at bounding box center [764, 69] width 46 height 46
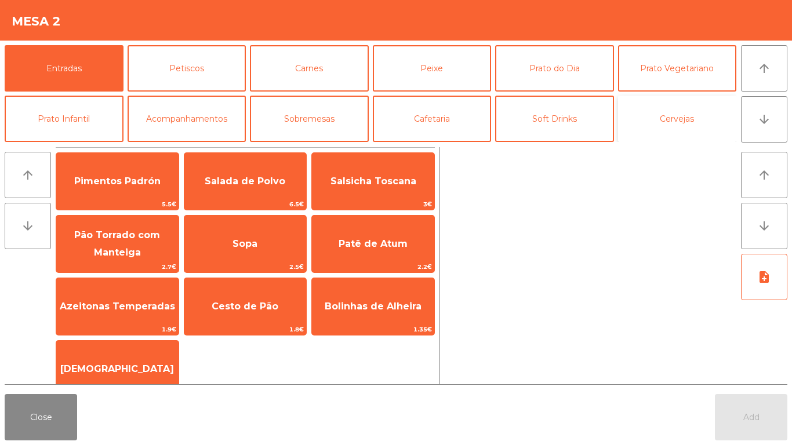
click at [704, 115] on button "Cervejas" at bounding box center [677, 119] width 119 height 46
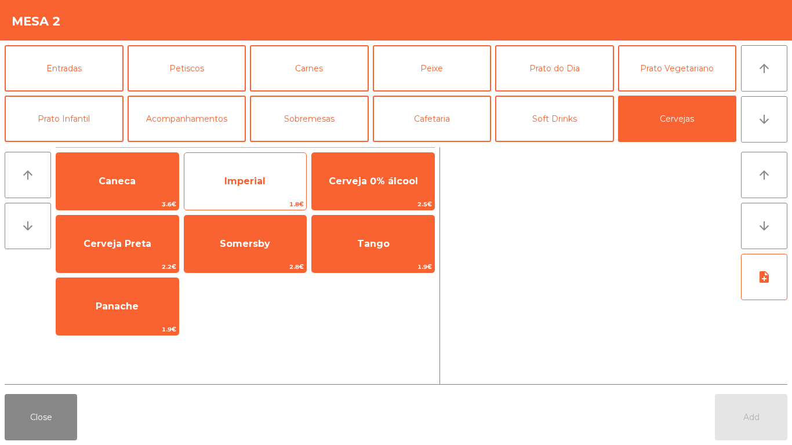
click at [243, 187] on span "Imperial" at bounding box center [245, 181] width 122 height 31
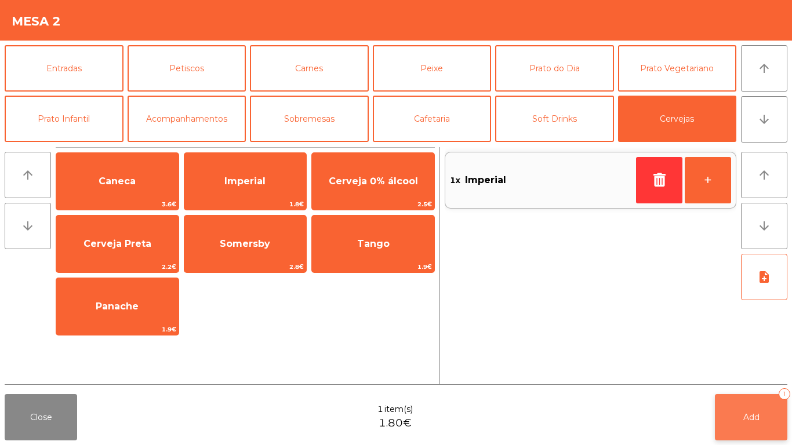
click at [752, 404] on button "Add 1" at bounding box center [751, 417] width 73 height 46
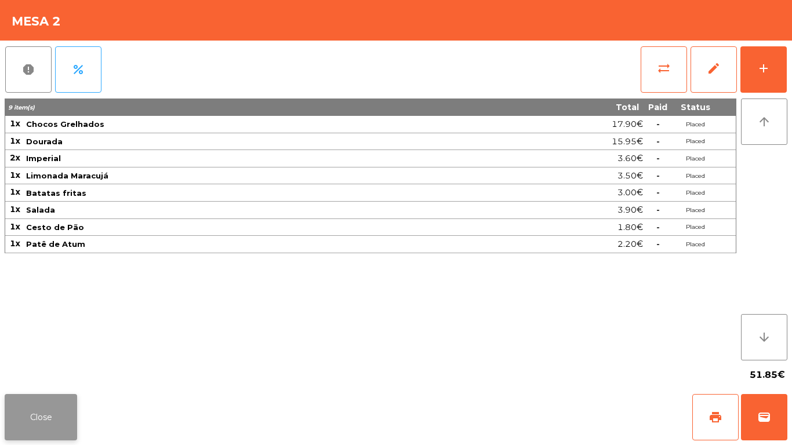
click at [31, 418] on button "Close" at bounding box center [41, 417] width 73 height 46
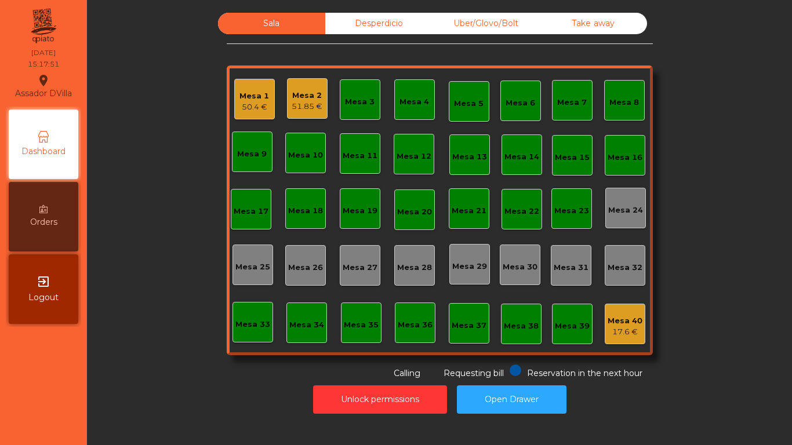
click at [234, 100] on div "Mesa 1 50.4 €" at bounding box center [254, 99] width 41 height 41
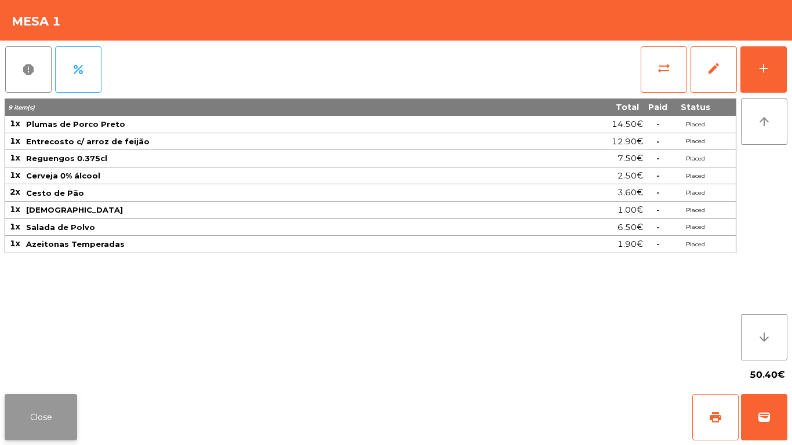
click at [45, 418] on button "Close" at bounding box center [41, 417] width 73 height 46
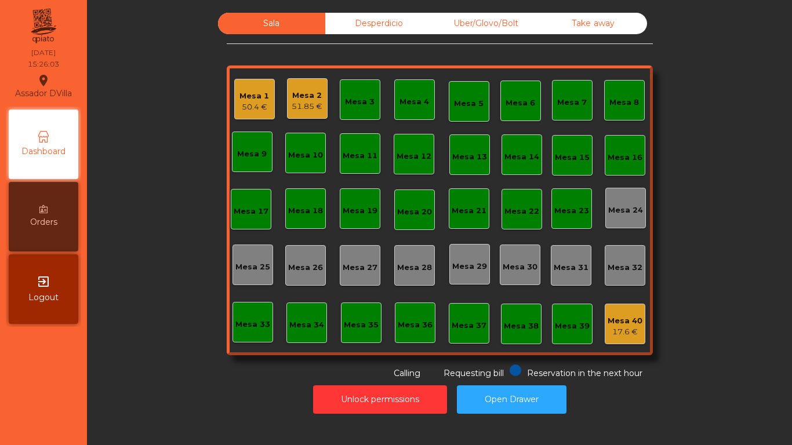
click at [220, 105] on div "Sala Desperdicio Uber/Glovo/Bolt Take away Mesa 1 50.4 € Mesa 2 51.85 € Mesa 3 …" at bounding box center [440, 196] width 674 height 367
click at [244, 108] on div "50.4 €" at bounding box center [255, 108] width 30 height 12
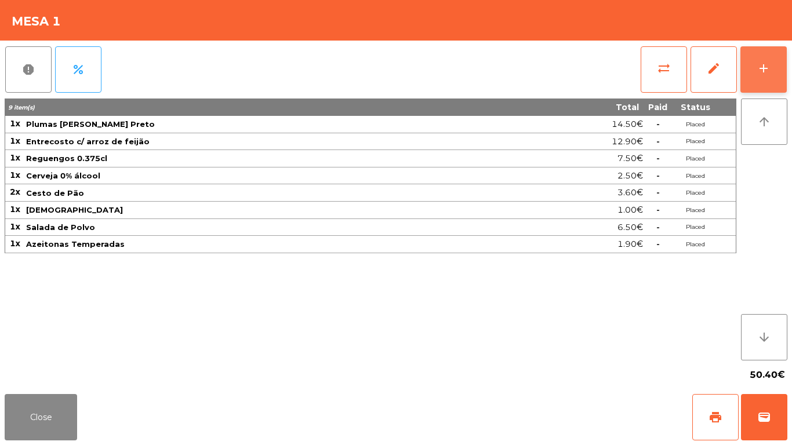
click at [785, 56] on button "add" at bounding box center [764, 69] width 46 height 46
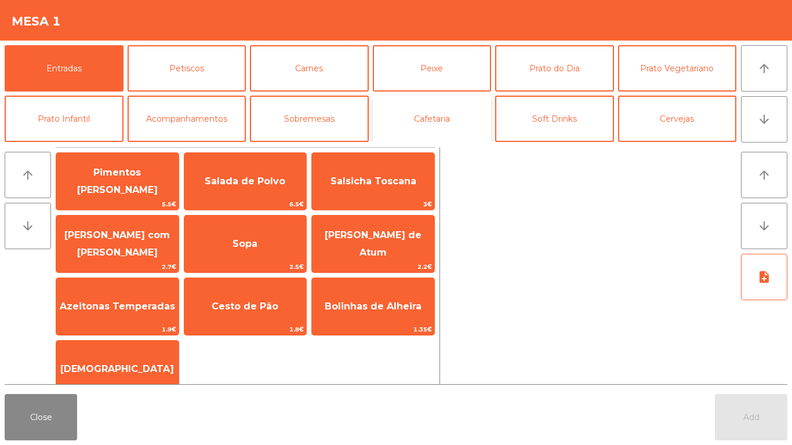
click at [437, 122] on button "Cafetaria" at bounding box center [432, 119] width 119 height 46
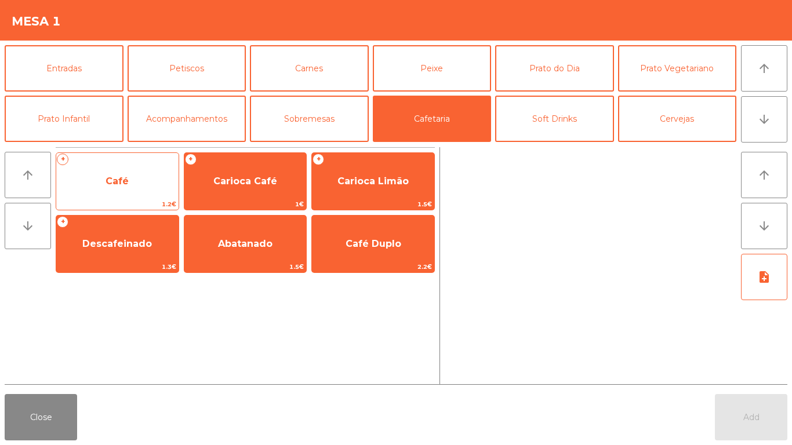
click at [128, 180] on span "Café" at bounding box center [117, 181] width 23 height 11
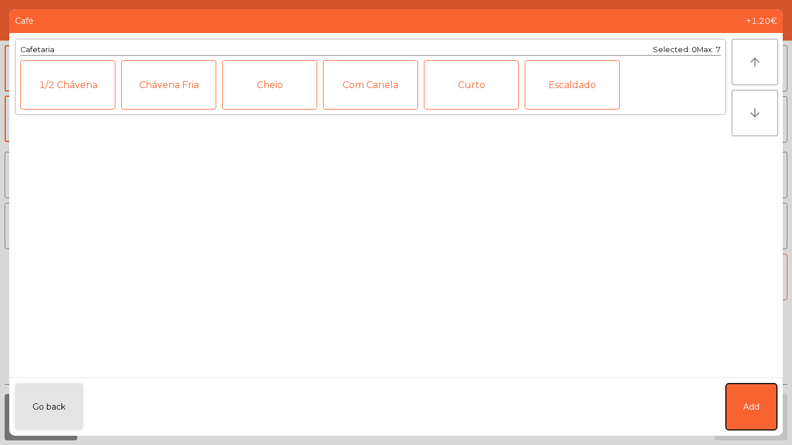
click at [757, 404] on span "Add" at bounding box center [752, 407] width 16 height 12
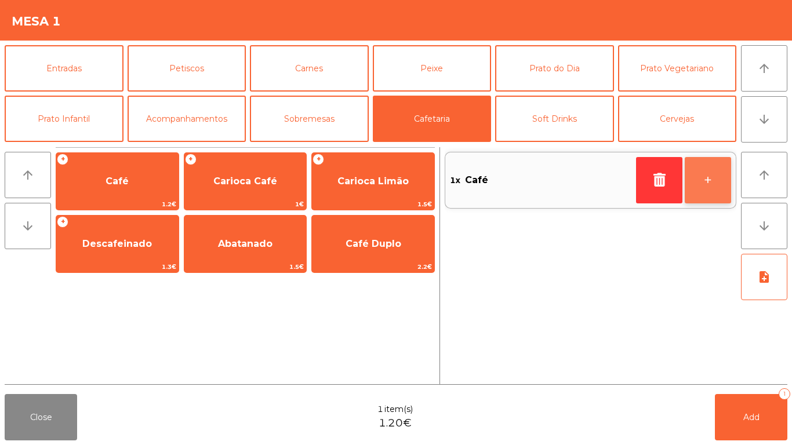
click at [700, 177] on button "+" at bounding box center [708, 180] width 46 height 46
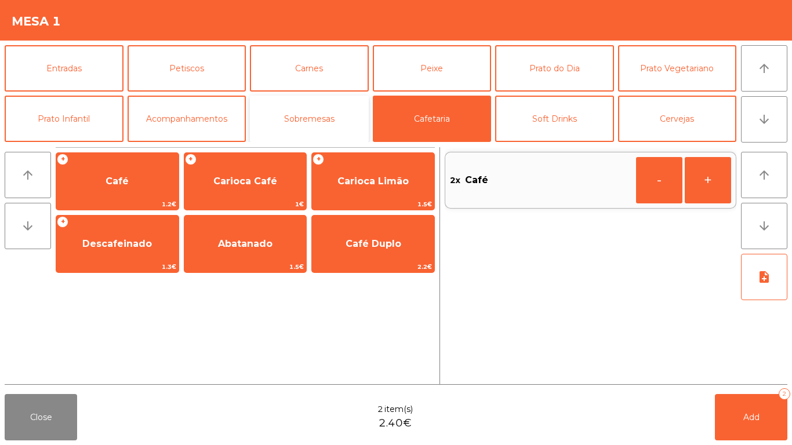
click at [307, 110] on button "Sobremesas" at bounding box center [309, 119] width 119 height 46
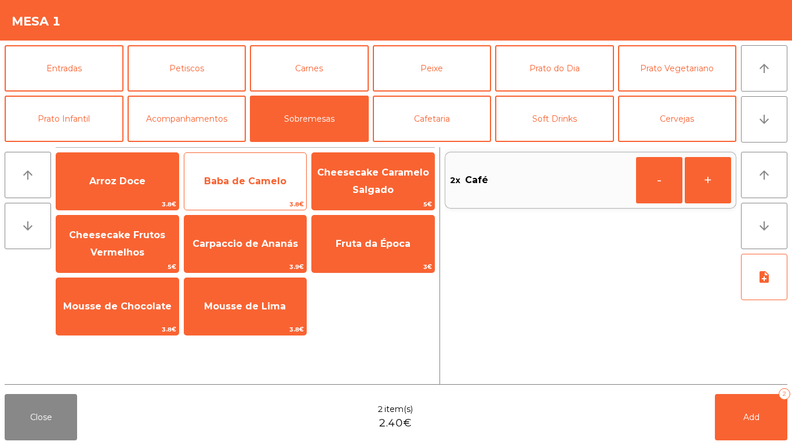
click at [241, 182] on span "Baba de Camelo" at bounding box center [245, 181] width 82 height 11
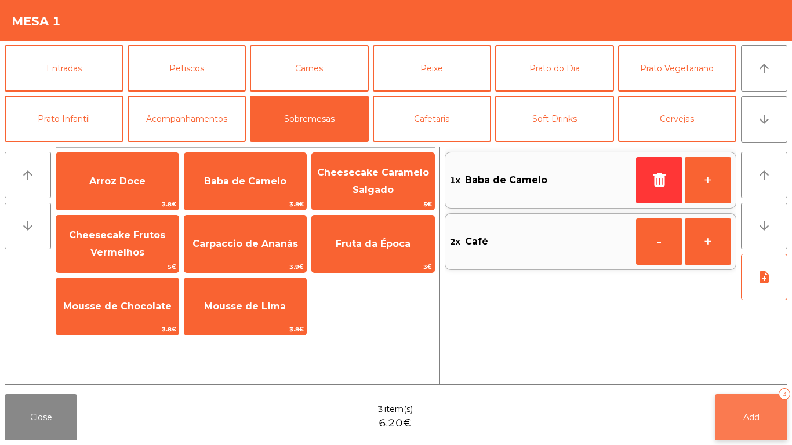
click at [744, 410] on button "Add 3" at bounding box center [751, 417] width 73 height 46
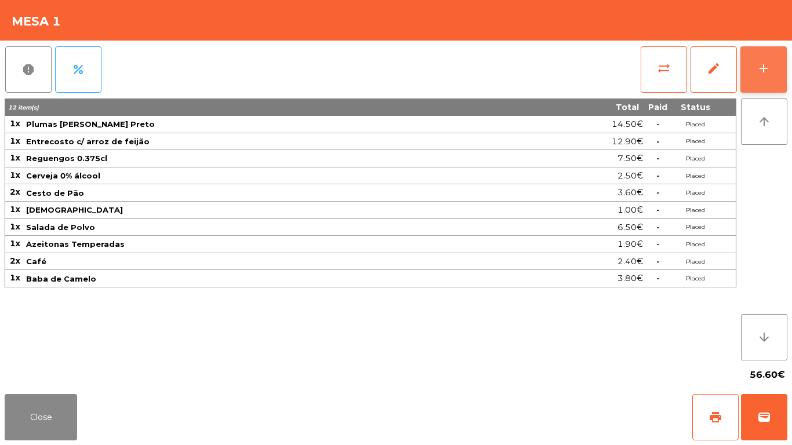
click at [779, 70] on button "add" at bounding box center [764, 69] width 46 height 46
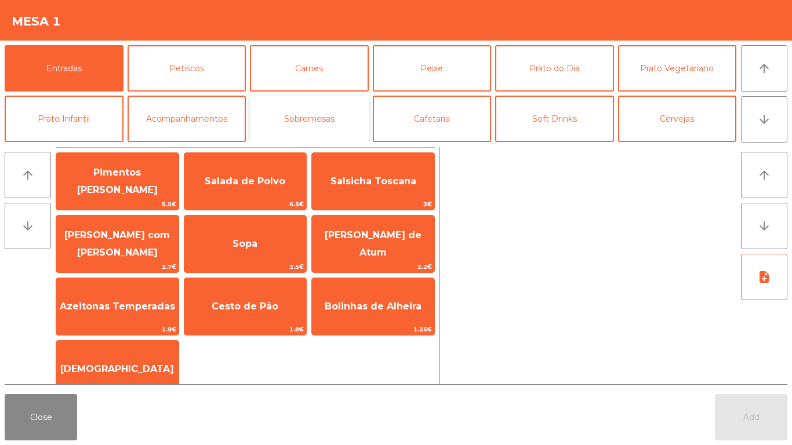
click at [302, 127] on button "Sobremesas" at bounding box center [309, 119] width 119 height 46
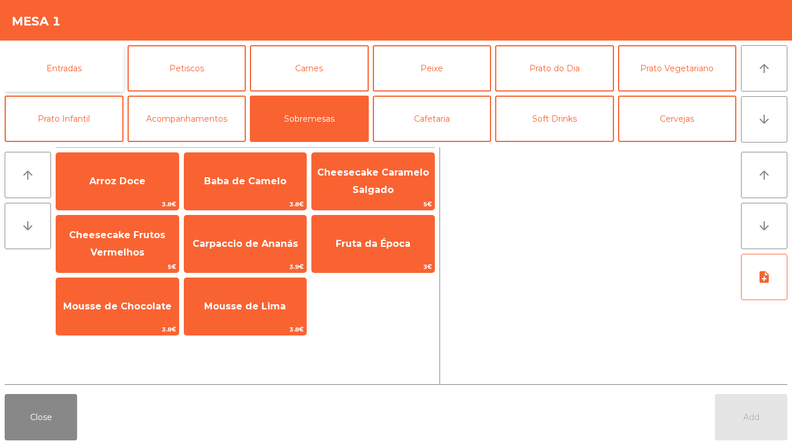
click at [41, 54] on button "Entradas" at bounding box center [64, 68] width 119 height 46
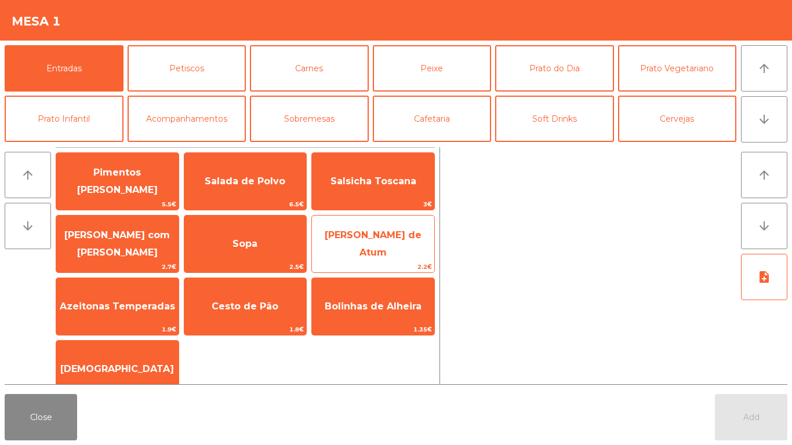
click at [382, 241] on span "Patê de Atum" at bounding box center [373, 244] width 97 height 28
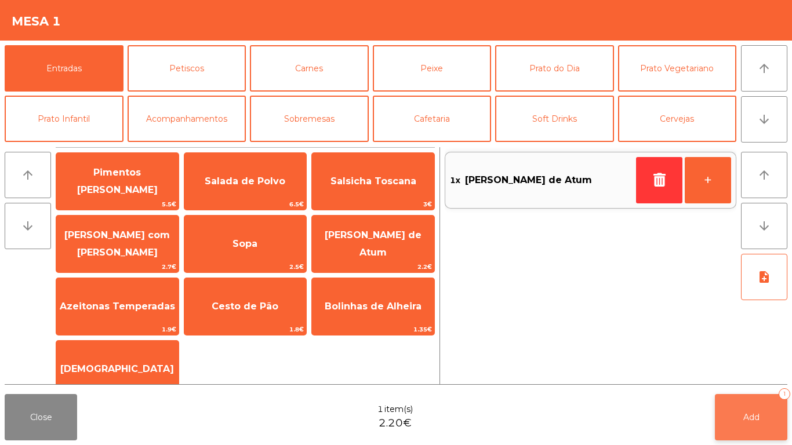
click at [741, 419] on button "Add 1" at bounding box center [751, 417] width 73 height 46
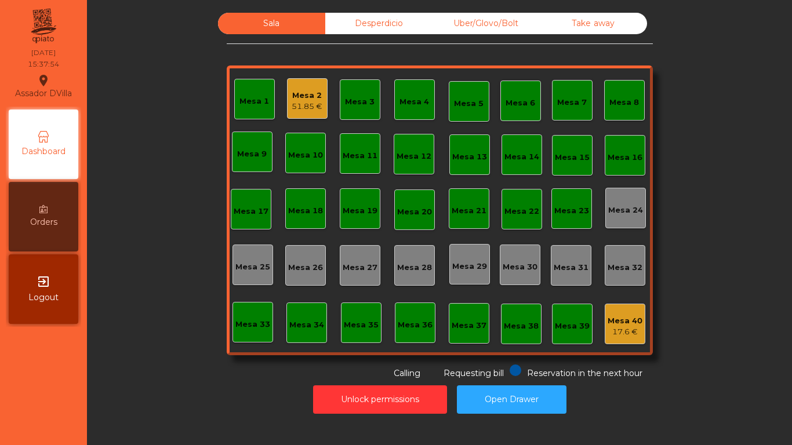
click at [622, 334] on div "17.6 €" at bounding box center [625, 333] width 35 height 12
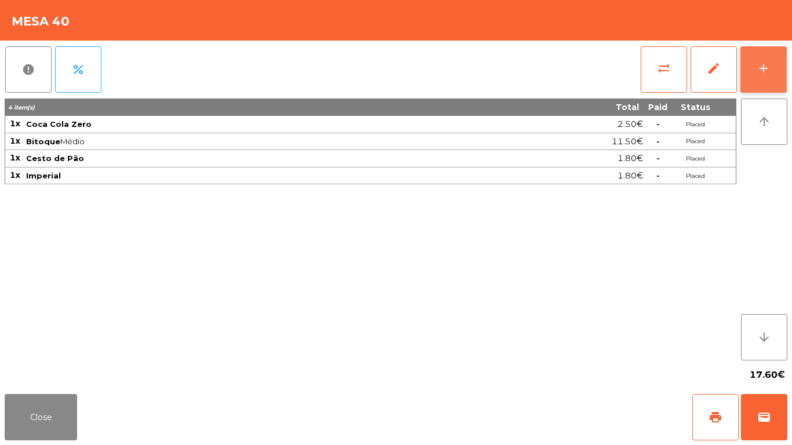
click at [758, 81] on button "add" at bounding box center [764, 69] width 46 height 46
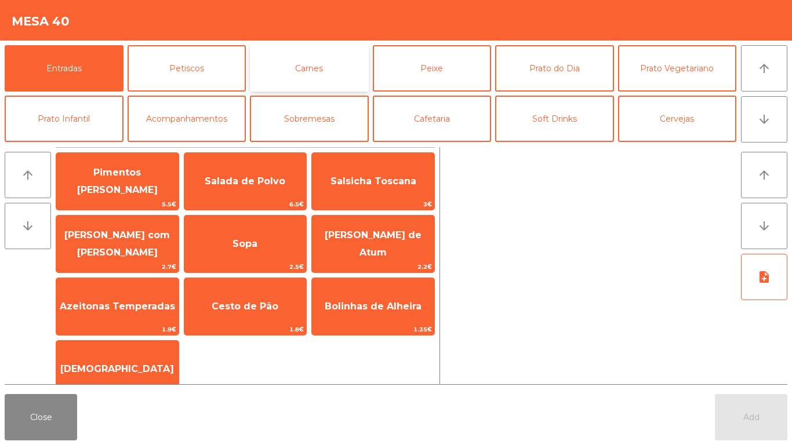
click at [269, 75] on button "Carnes" at bounding box center [309, 68] width 119 height 46
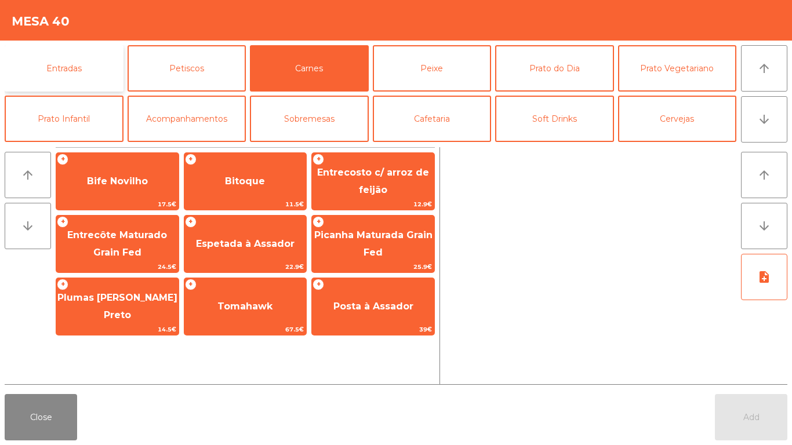
click at [47, 68] on button "Entradas" at bounding box center [64, 68] width 119 height 46
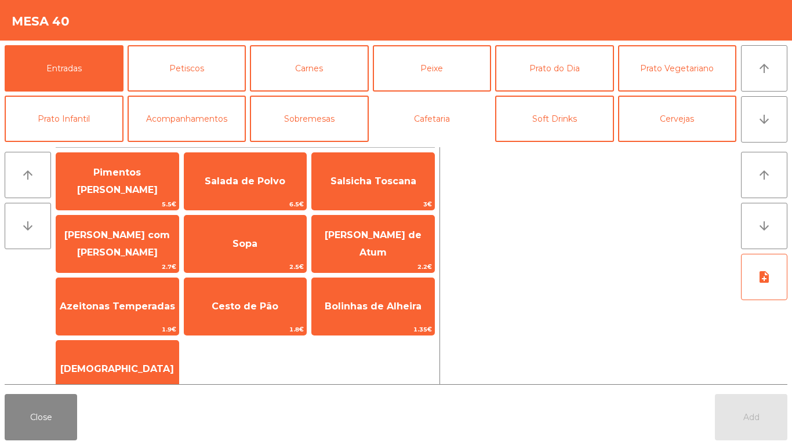
click at [588, 135] on div "Entradas Petiscos Carnes Peixe Prato do Dia Prato Vegetariano Prato Infantil Ac…" at bounding box center [371, 93] width 732 height 97
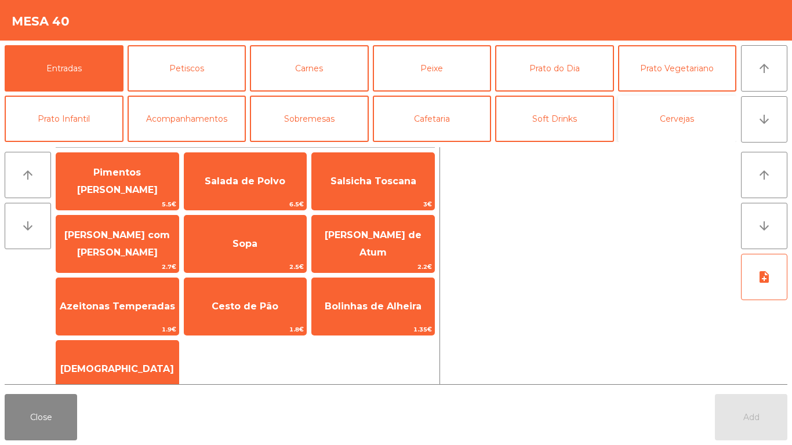
click at [670, 128] on button "Cervejas" at bounding box center [677, 119] width 119 height 46
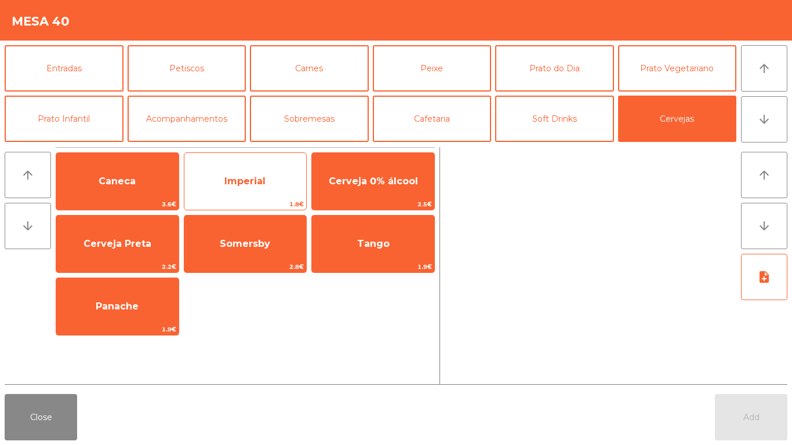
click at [243, 188] on span "Imperial" at bounding box center [245, 181] width 122 height 31
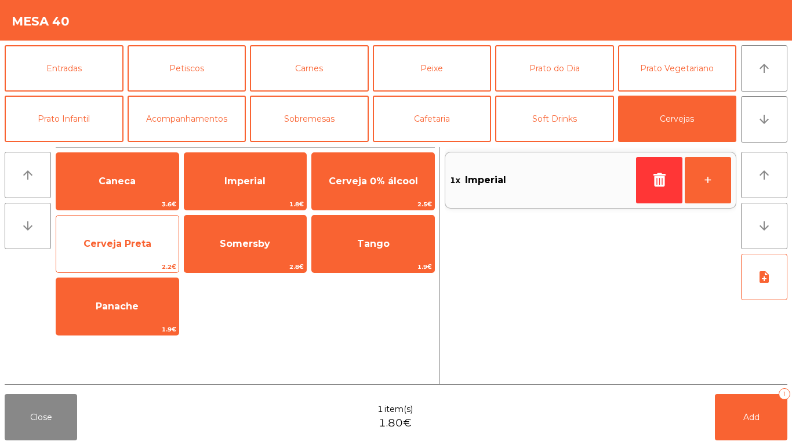
click at [164, 242] on span "Cerveja Preta" at bounding box center [117, 244] width 122 height 31
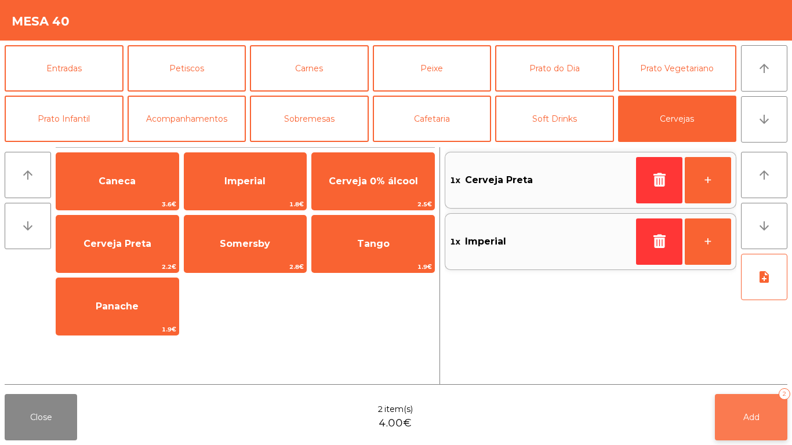
click at [745, 422] on span "Add" at bounding box center [752, 417] width 16 height 10
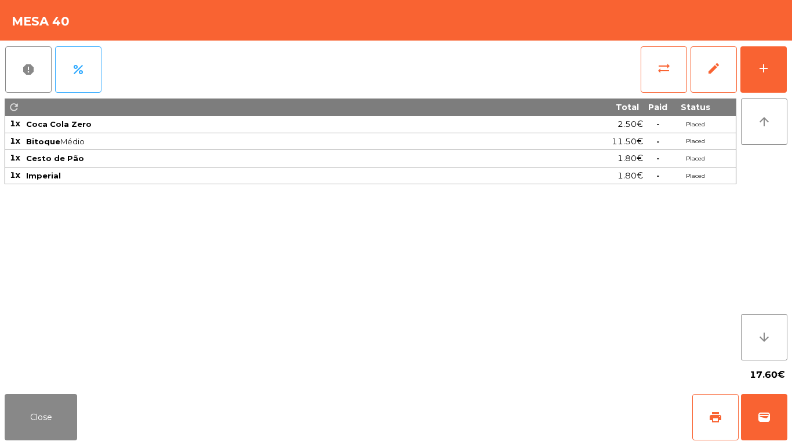
click at [2, 419] on div "Close print wallet" at bounding box center [396, 418] width 792 height 56
click at [45, 415] on button "Close" at bounding box center [41, 417] width 73 height 46
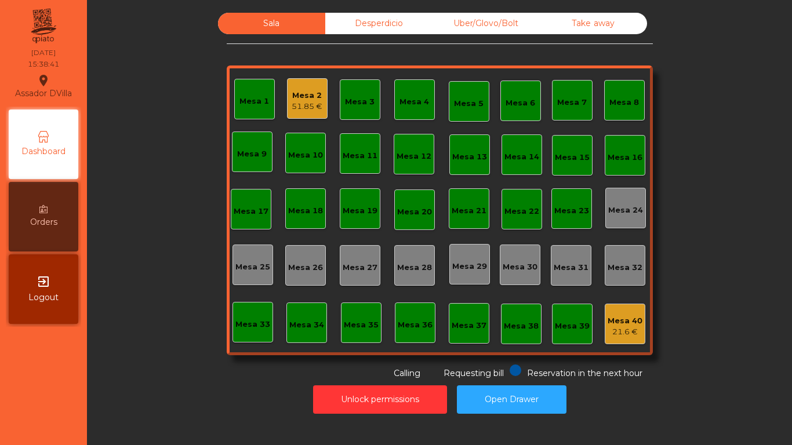
click at [159, 445] on div "Sala Desperdicio Uber/Glovo/Bolt Take away Mesa 1 Mesa 2 51.85 € Mesa 3 Mesa 4 …" at bounding box center [439, 222] width 705 height 445
click at [287, 111] on div "Mesa 2 51.85 €" at bounding box center [307, 98] width 41 height 41
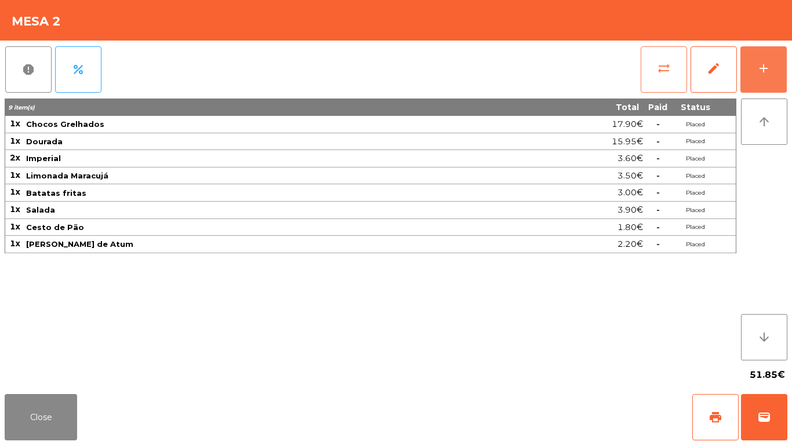
drag, startPoint x: 762, startPoint y: 74, endPoint x: 658, endPoint y: 66, distance: 104.1
click at [762, 74] on div "add" at bounding box center [764, 68] width 14 height 14
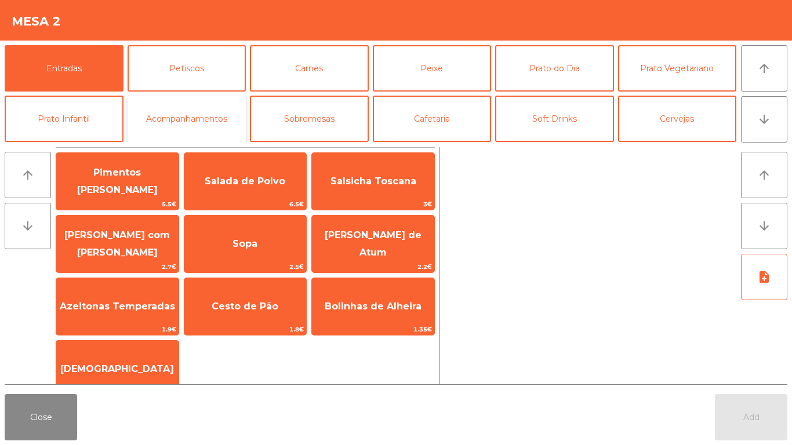
click at [197, 104] on button "Acompanhamentos" at bounding box center [187, 119] width 119 height 46
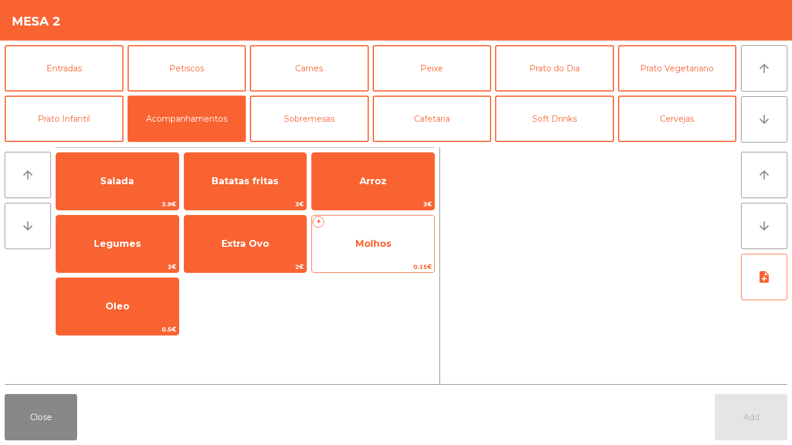
click at [378, 239] on span "Molhos" at bounding box center [374, 243] width 36 height 11
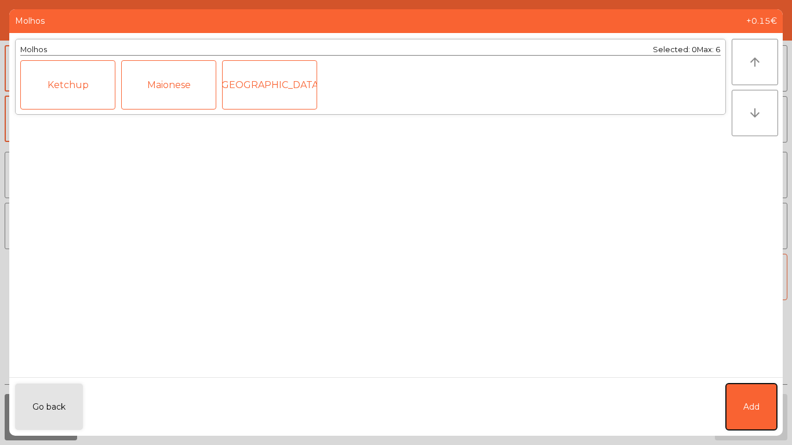
click at [751, 407] on span "Add" at bounding box center [752, 407] width 16 height 12
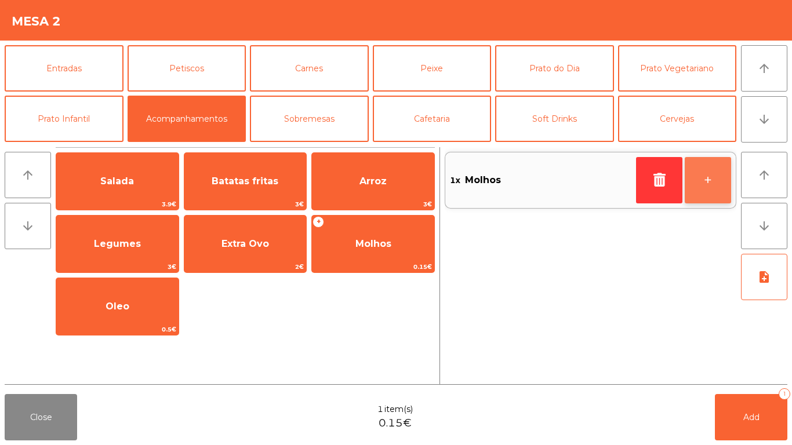
click at [716, 183] on button "+" at bounding box center [708, 180] width 46 height 46
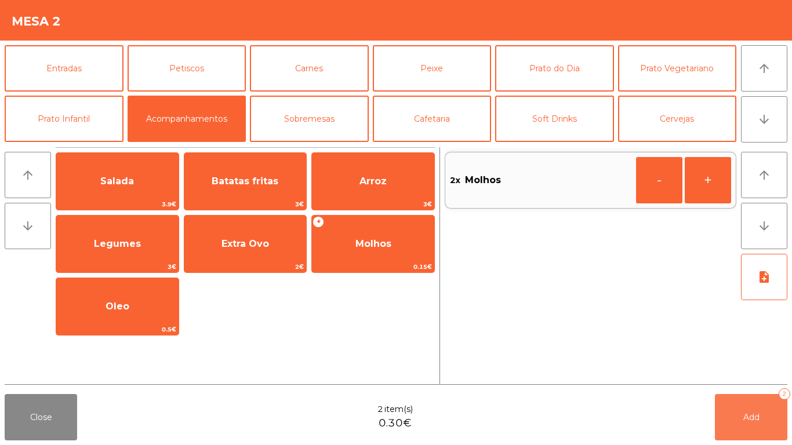
drag, startPoint x: 731, startPoint y: 425, endPoint x: 676, endPoint y: 401, distance: 60.5
click at [731, 424] on button "Add 2" at bounding box center [751, 417] width 73 height 46
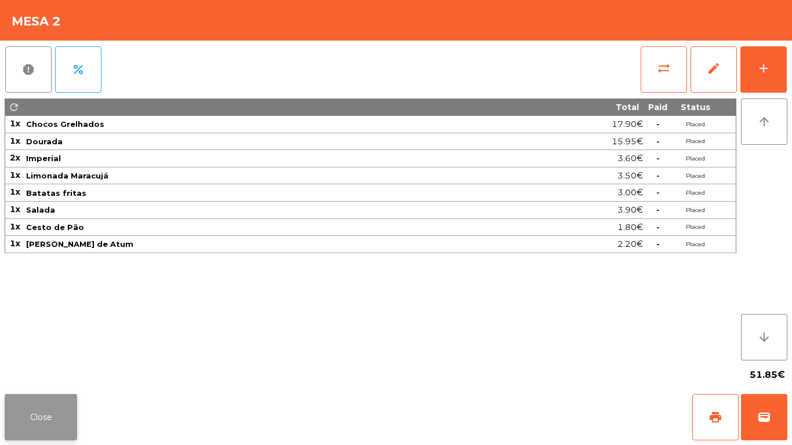
click at [42, 414] on button "Close" at bounding box center [41, 417] width 73 height 46
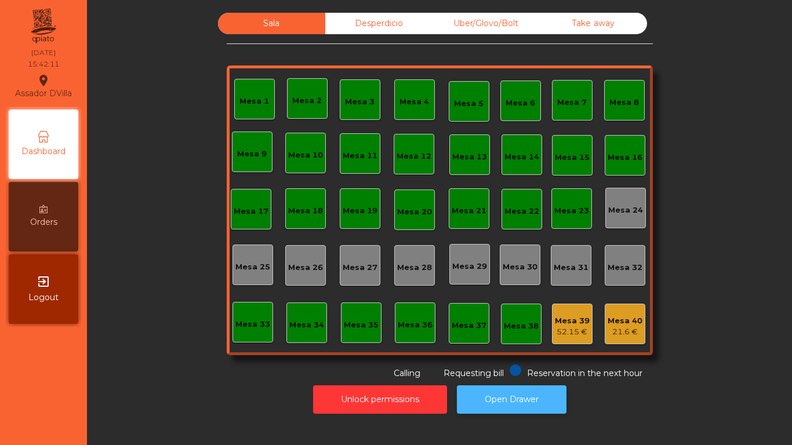
click at [522, 389] on button "Open Drawer" at bounding box center [512, 400] width 110 height 28
click at [517, 16] on div "Uber/Glovo/Bolt" at bounding box center [486, 23] width 107 height 21
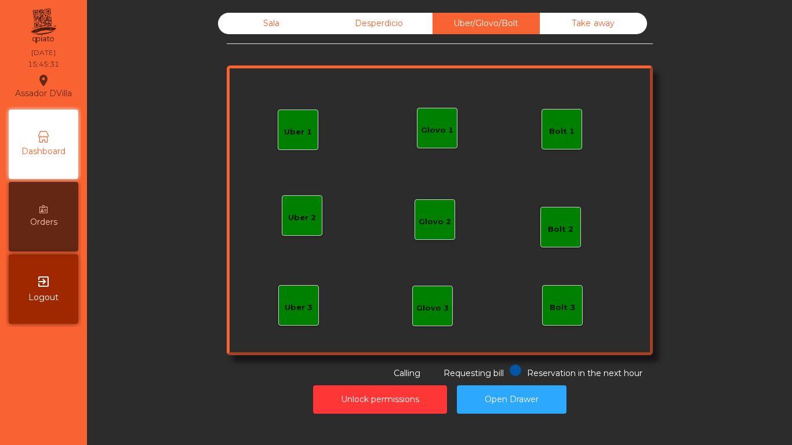
click at [434, 129] on div "Glovo 1" at bounding box center [437, 131] width 32 height 12
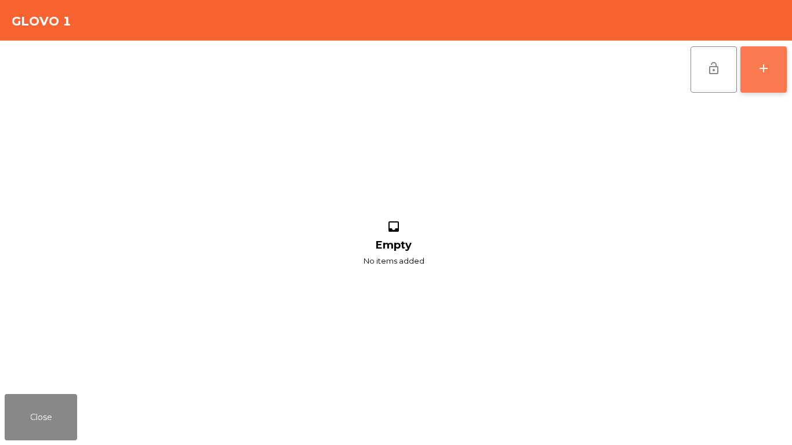
click at [774, 58] on button "add" at bounding box center [764, 69] width 46 height 46
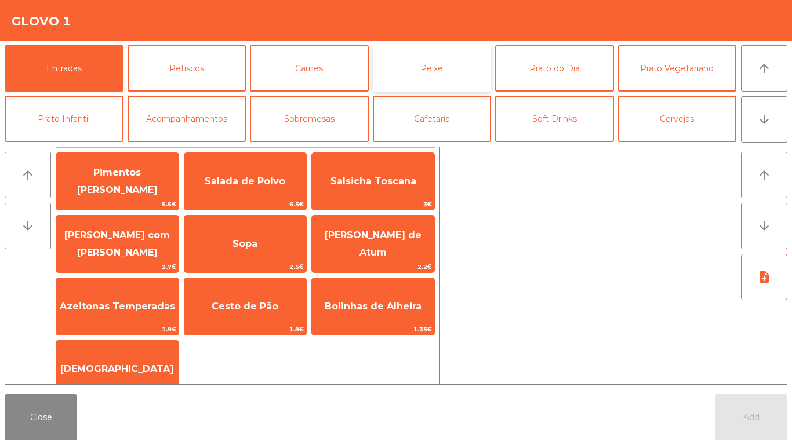
click at [415, 66] on button "Peixe" at bounding box center [432, 68] width 119 height 46
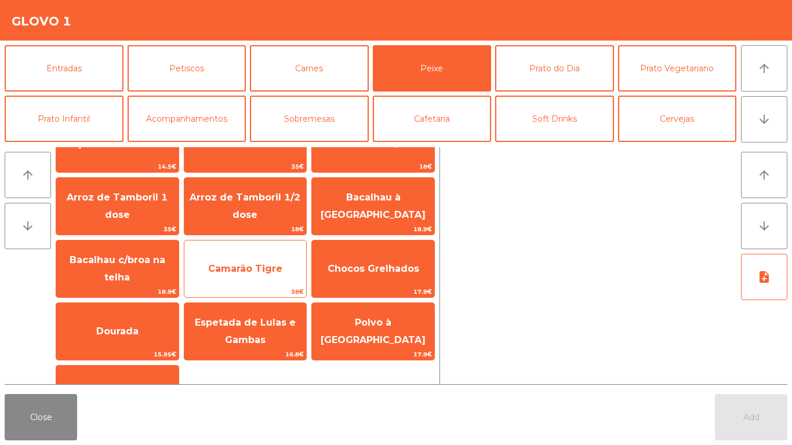
scroll to position [58, 0]
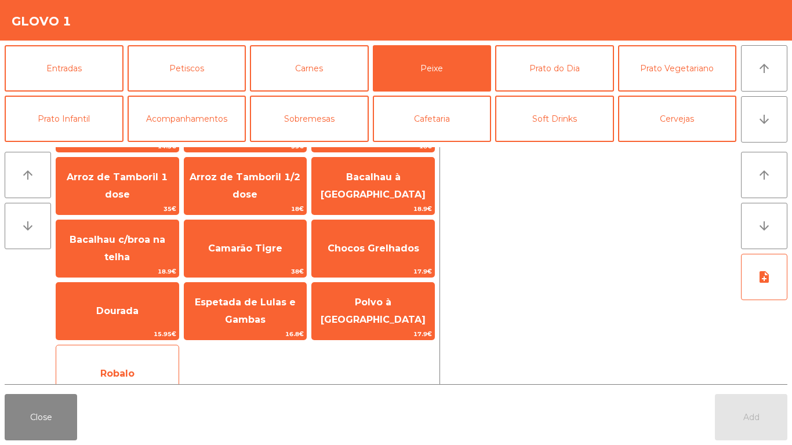
click at [110, 365] on span "Robalo" at bounding box center [117, 373] width 122 height 31
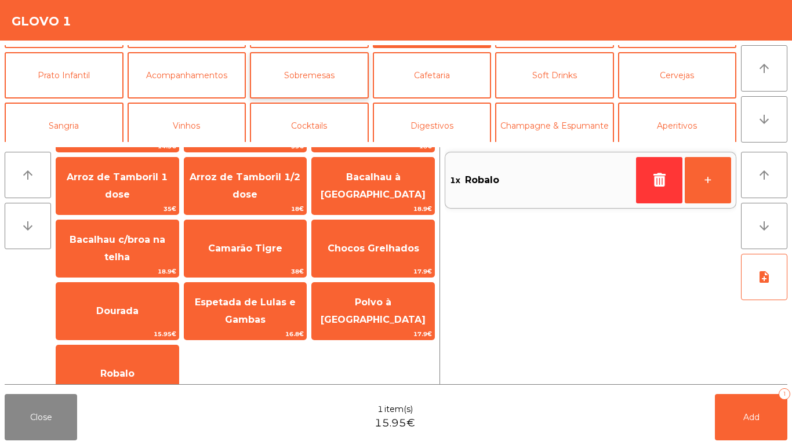
scroll to position [101, 0]
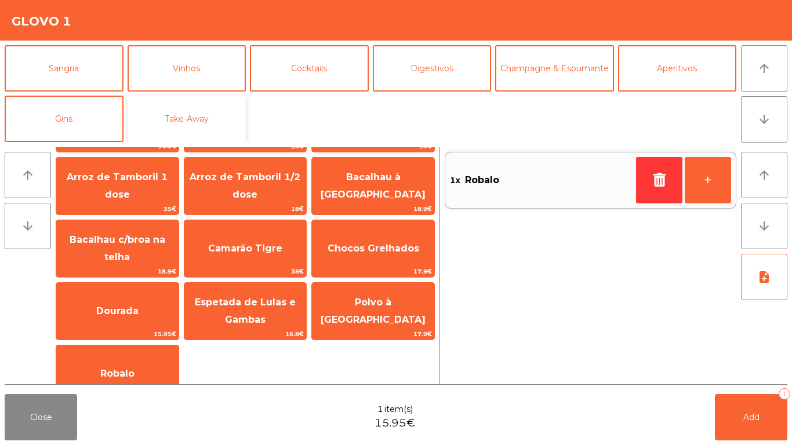
click at [222, 117] on button "Take-Away" at bounding box center [187, 119] width 119 height 46
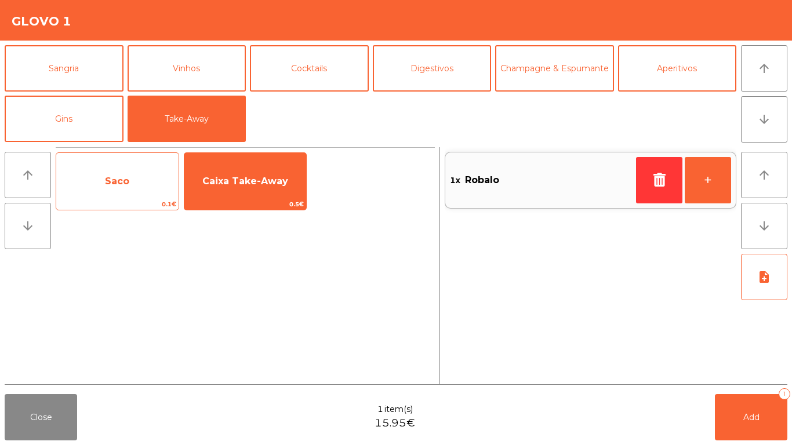
click at [171, 194] on span "Saco" at bounding box center [117, 181] width 122 height 31
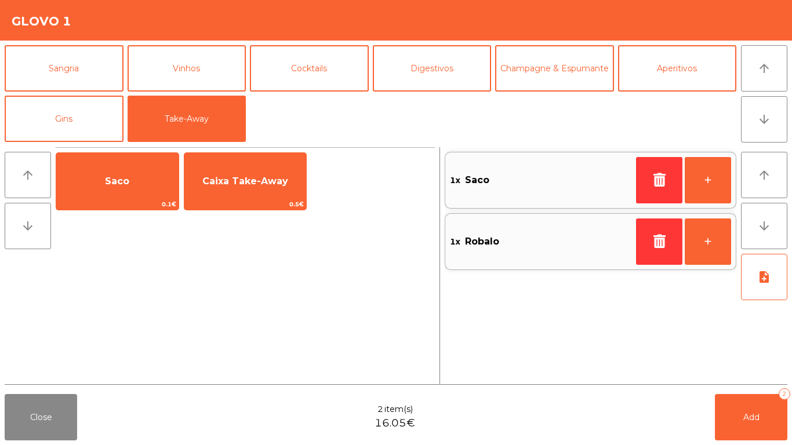
drag, startPoint x: 258, startPoint y: 190, endPoint x: 278, endPoint y: 278, distance: 90.5
click at [258, 190] on span "Caixa Take-Away" at bounding box center [245, 181] width 122 height 31
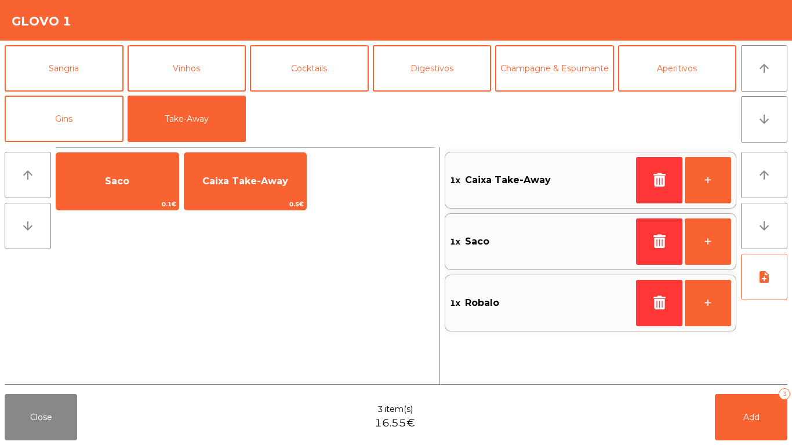
click at [646, 436] on div "Close 3 item(s) 16.55€ Add 3" at bounding box center [396, 418] width 792 height 56
click at [738, 414] on button "Add 3" at bounding box center [751, 417] width 73 height 46
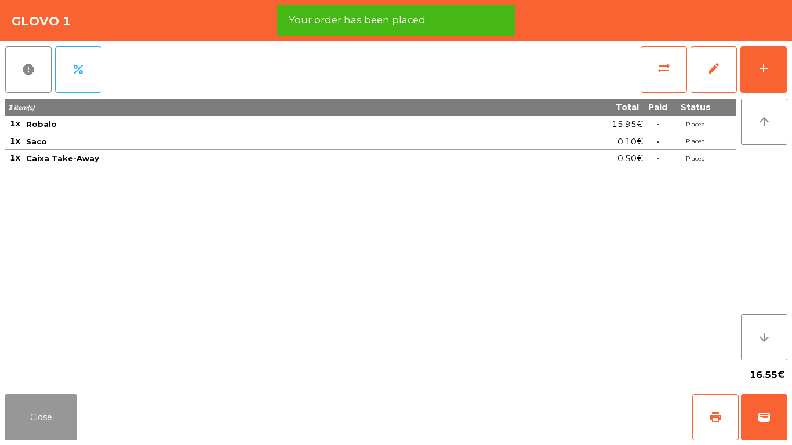
click at [27, 427] on button "Close" at bounding box center [41, 417] width 73 height 46
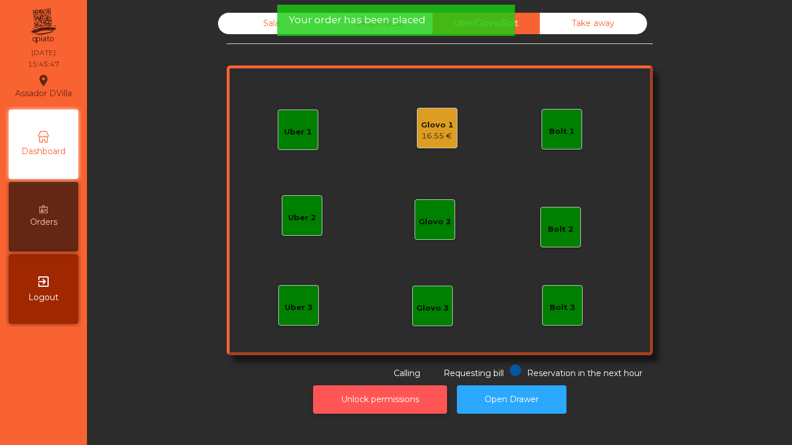
click at [326, 398] on button "Unlock permissions" at bounding box center [380, 400] width 134 height 28
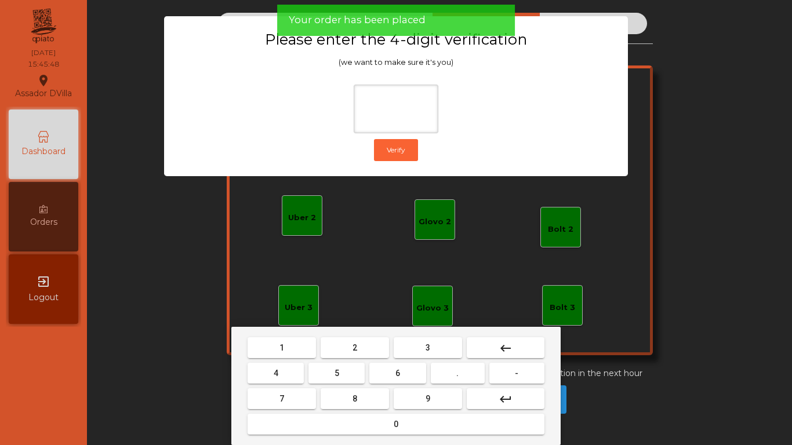
click at [354, 354] on button "2" at bounding box center [355, 348] width 68 height 21
click at [299, 366] on button "4" at bounding box center [276, 373] width 56 height 21
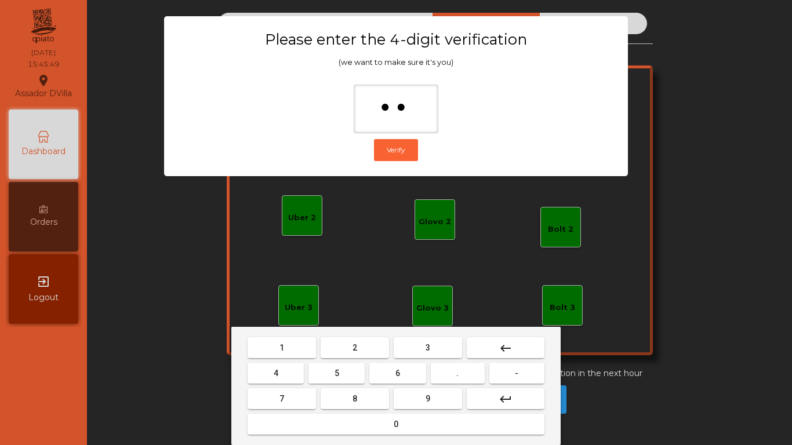
drag, startPoint x: 530, startPoint y: 348, endPoint x: 508, endPoint y: 348, distance: 21.5
click at [527, 348] on button "keyboard_backspace" at bounding box center [506, 348] width 78 height 21
click at [289, 369] on button "4" at bounding box center [276, 373] width 56 height 21
click at [401, 382] on button "6" at bounding box center [397, 373] width 56 height 21
drag, startPoint x: 408, startPoint y: 390, endPoint x: 414, endPoint y: 394, distance: 7.4
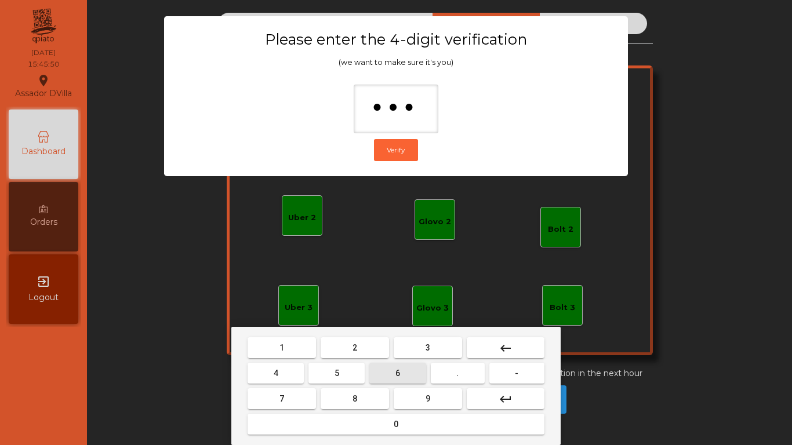
click at [410, 392] on button "9" at bounding box center [428, 399] width 68 height 21
type input "****"
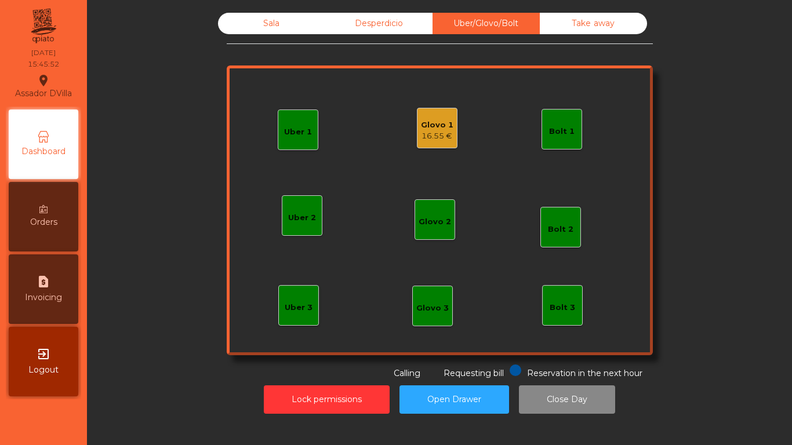
click at [451, 116] on div "Glovo 1 16.55 €" at bounding box center [437, 128] width 41 height 41
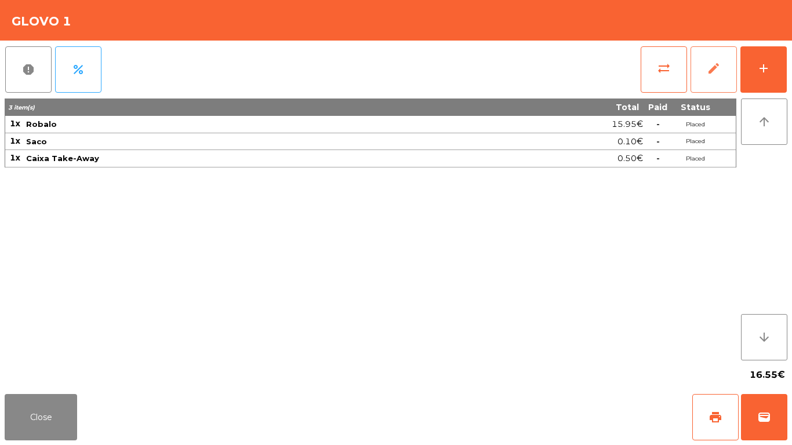
click at [711, 63] on span "edit" at bounding box center [714, 68] width 14 height 14
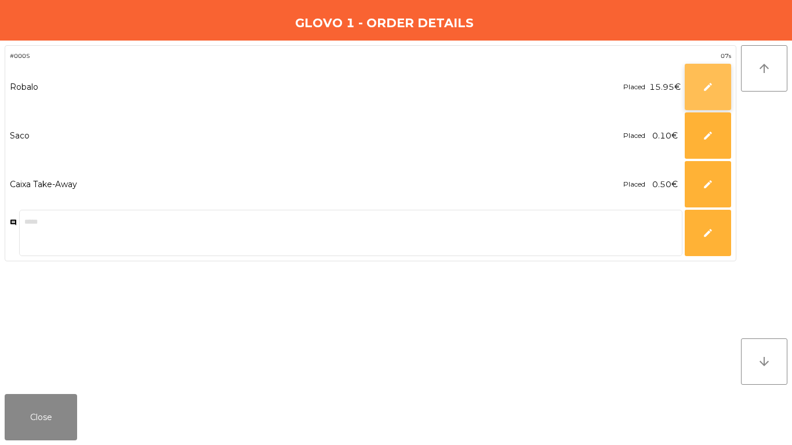
click at [698, 91] on button "edit" at bounding box center [708, 87] width 46 height 46
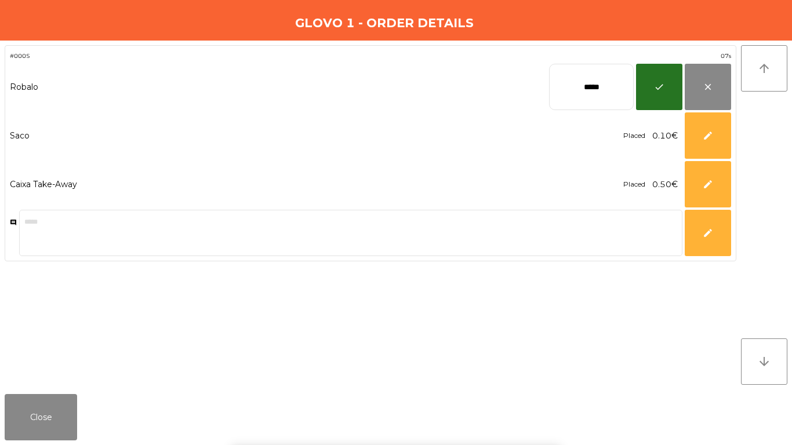
click at [579, 95] on input "*****" at bounding box center [591, 87] width 85 height 46
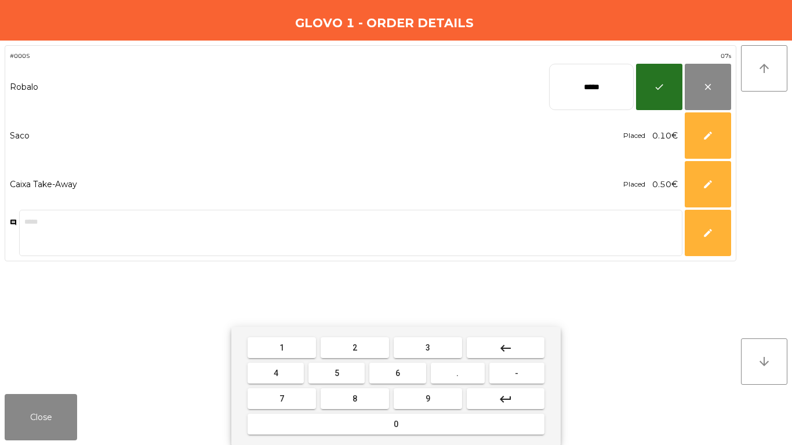
click at [579, 95] on input "*****" at bounding box center [591, 87] width 85 height 46
type input "*****"
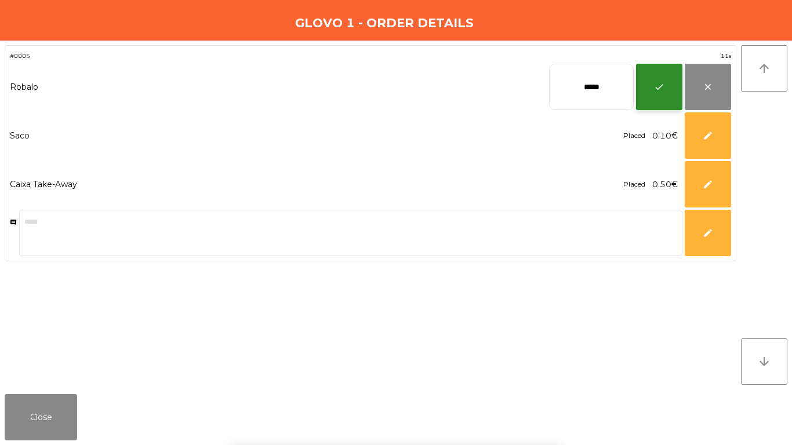
click at [682, 70] on button "check" at bounding box center [659, 87] width 46 height 46
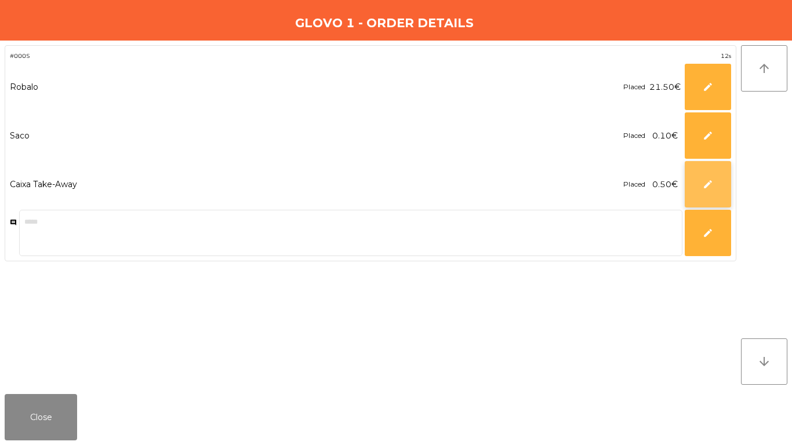
click at [706, 195] on button "edit" at bounding box center [708, 184] width 46 height 46
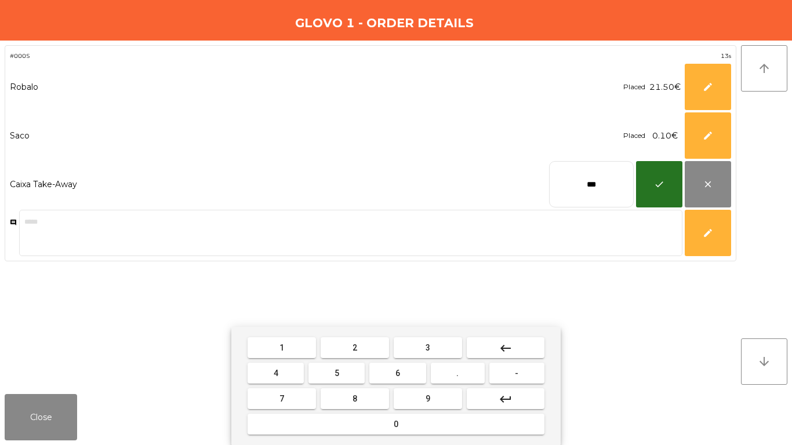
click at [601, 167] on input "***" at bounding box center [591, 184] width 85 height 46
type input "****"
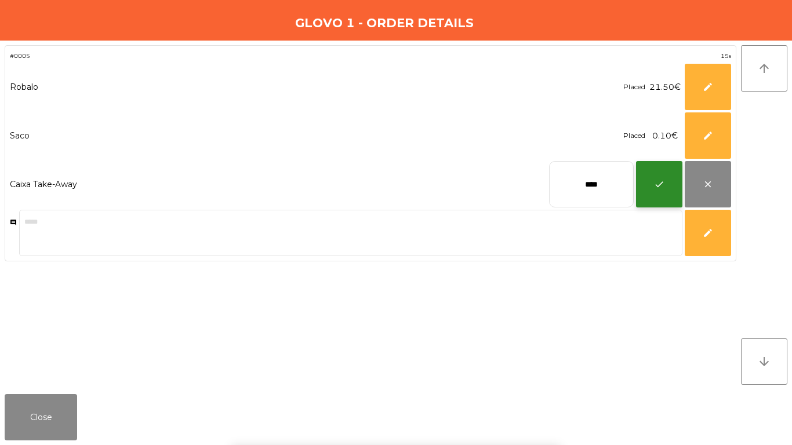
click at [673, 189] on button "check" at bounding box center [659, 184] width 46 height 46
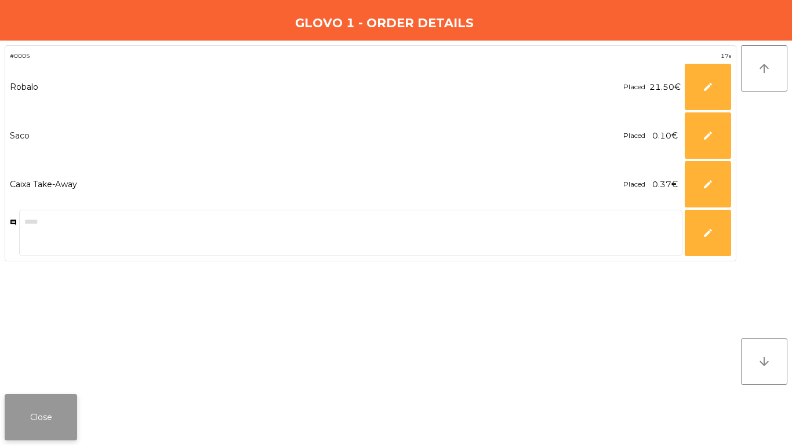
click at [69, 429] on button "Close" at bounding box center [41, 417] width 73 height 46
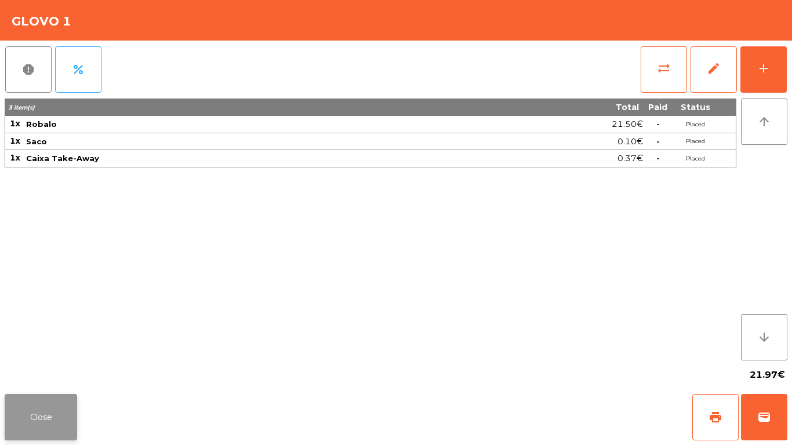
click at [37, 403] on button "Close" at bounding box center [41, 417] width 73 height 46
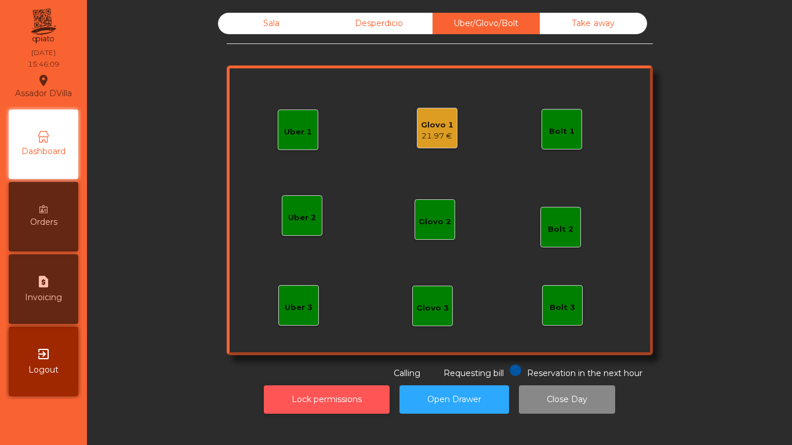
click at [338, 396] on button "Lock permissions" at bounding box center [327, 400] width 126 height 28
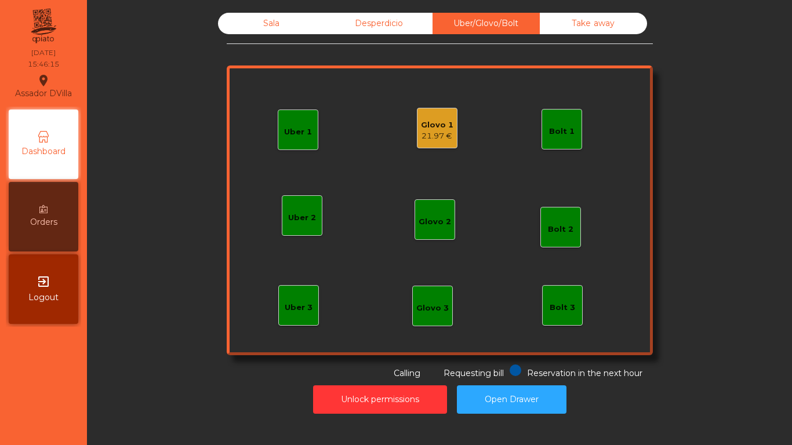
click at [425, 110] on div "Glovo 1 21.97 €" at bounding box center [437, 128] width 41 height 41
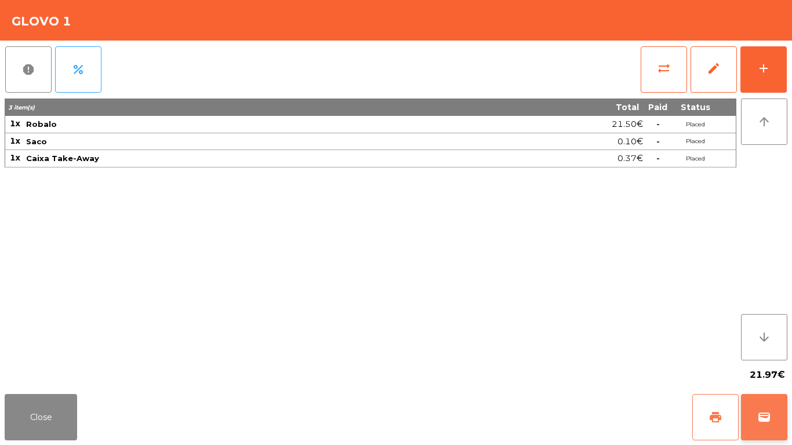
drag, startPoint x: 713, startPoint y: 425, endPoint x: 746, endPoint y: 427, distance: 32.5
click at [716, 425] on button "print" at bounding box center [716, 417] width 46 height 46
click at [747, 426] on button "wallet" at bounding box center [764, 417] width 46 height 46
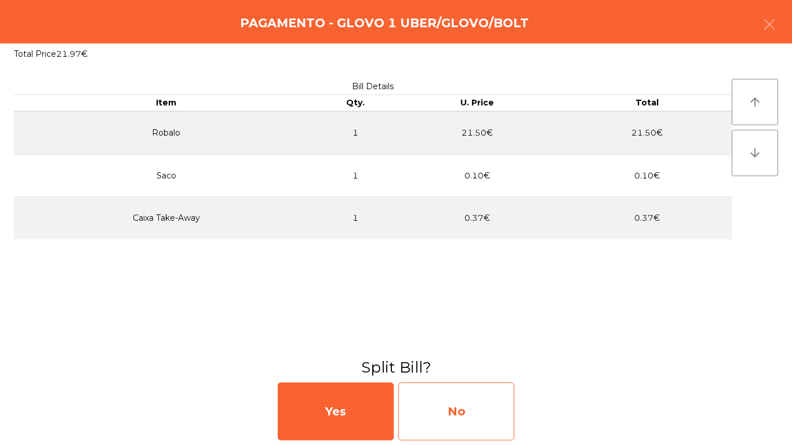
click at [472, 433] on div "No" at bounding box center [456, 412] width 116 height 58
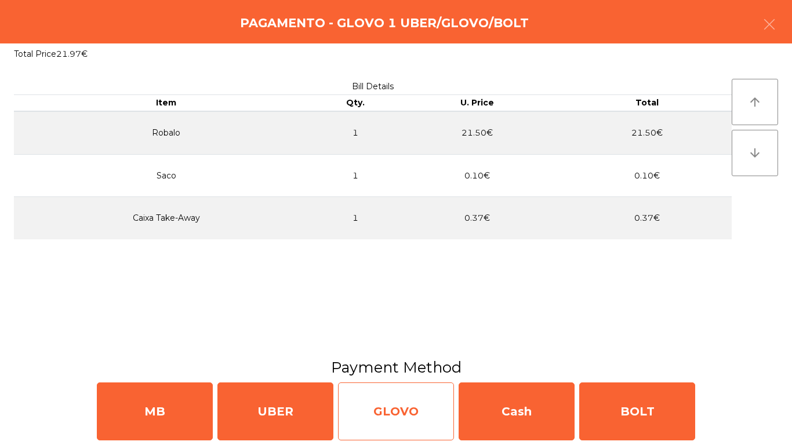
click at [447, 418] on div "GLOVO" at bounding box center [396, 412] width 116 height 58
select select "**"
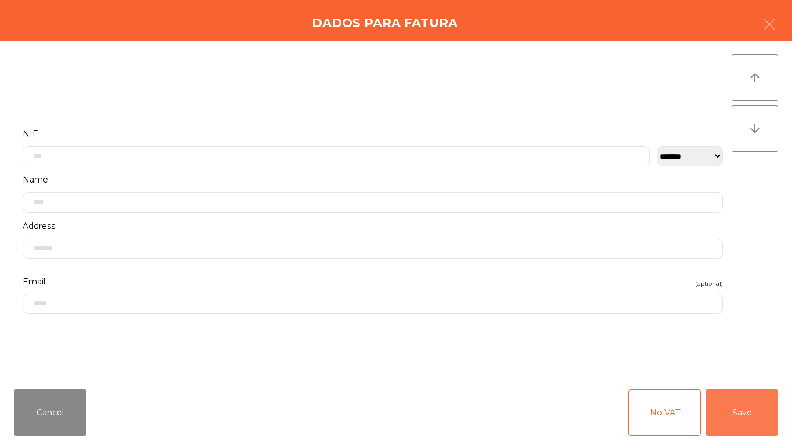
click at [741, 430] on button "Save" at bounding box center [742, 413] width 73 height 46
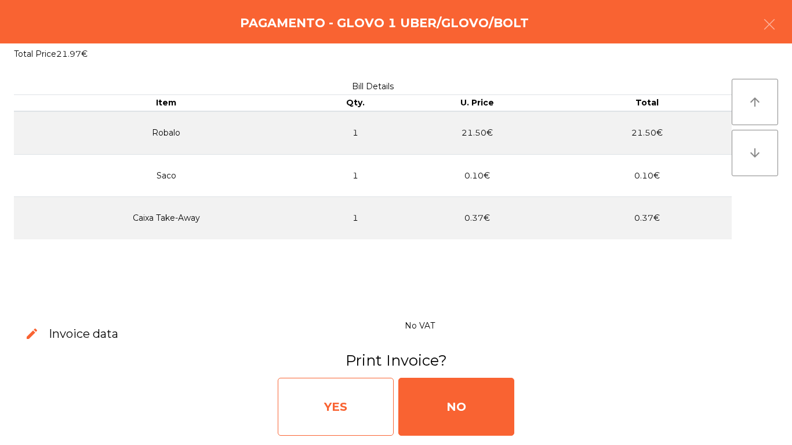
click at [339, 387] on div "YES" at bounding box center [336, 407] width 116 height 58
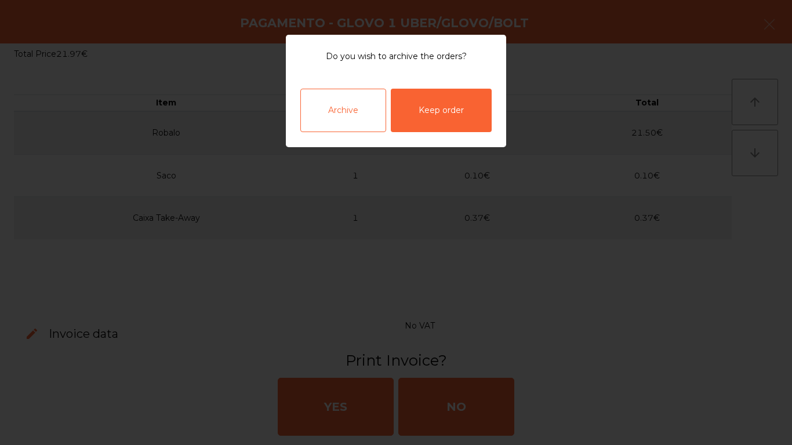
click at [370, 106] on div "Archive" at bounding box center [343, 111] width 86 height 44
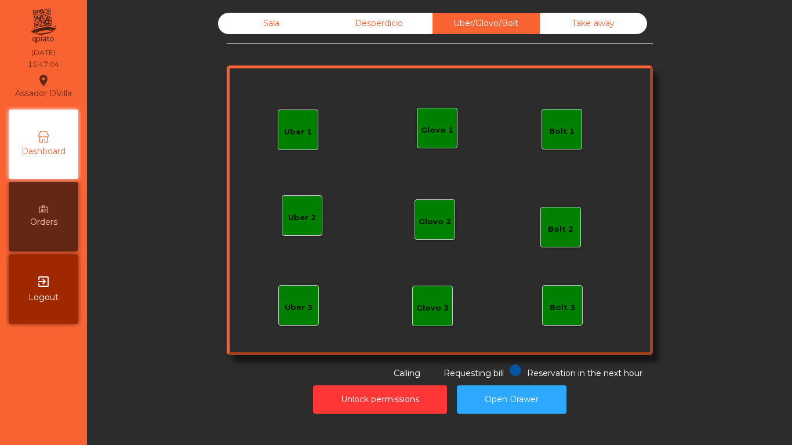
click at [248, 15] on div "Sala" at bounding box center [271, 23] width 107 height 21
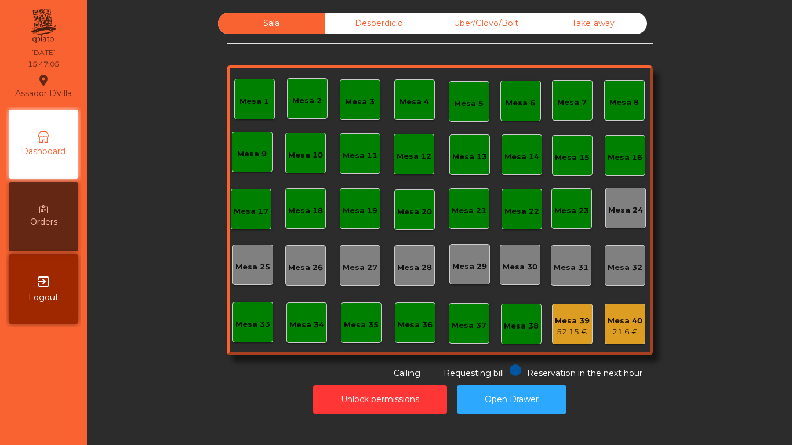
click at [155, 94] on div "Sala Desperdicio Uber/Glovo/Bolt Take away Mesa 1 Mesa 2 Mesa 3 Mesa 4 Mesa 5 M…" at bounding box center [440, 196] width 674 height 367
click at [619, 339] on div "Mesa 40 21.6 €" at bounding box center [625, 324] width 41 height 41
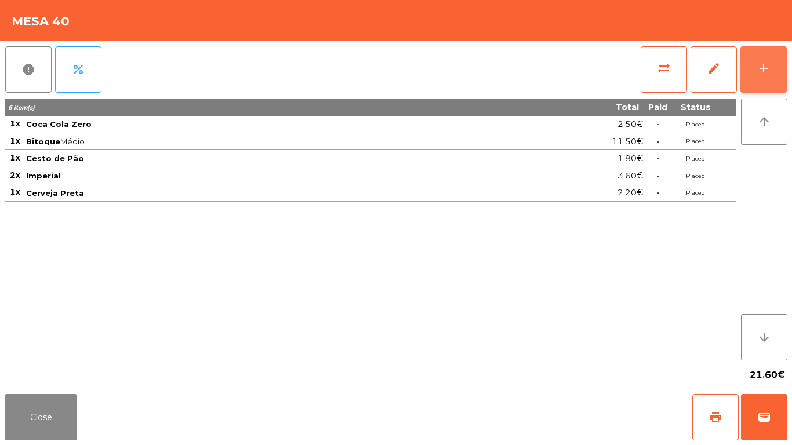
click at [773, 78] on button "add" at bounding box center [764, 69] width 46 height 46
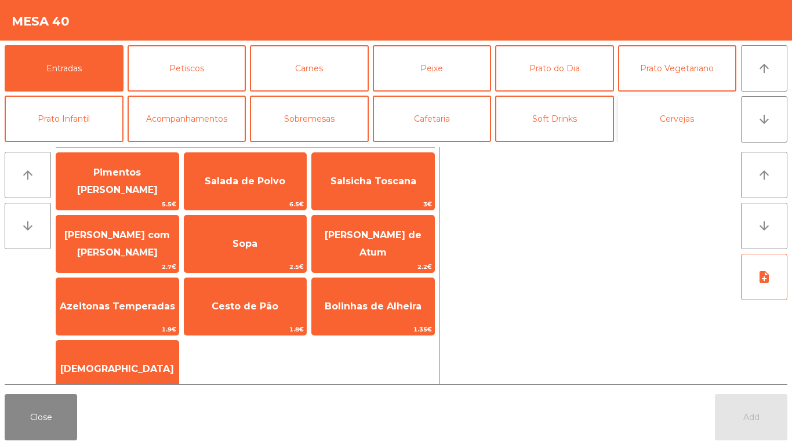
click at [682, 119] on button "Cervejas" at bounding box center [677, 119] width 119 height 46
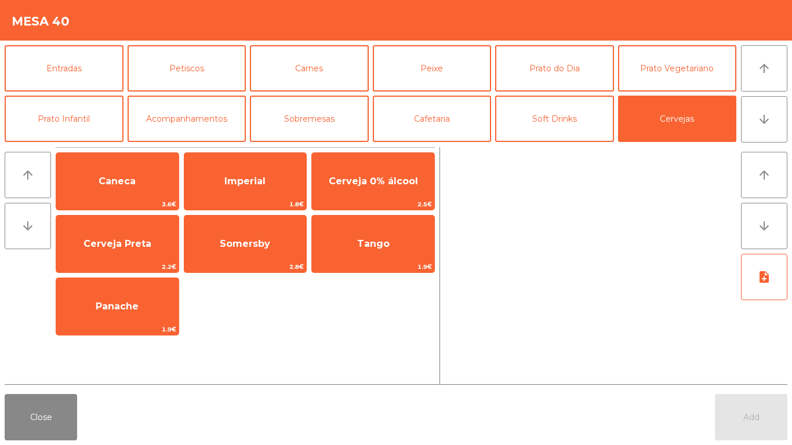
drag, startPoint x: 276, startPoint y: 183, endPoint x: 549, endPoint y: 347, distance: 318.7
click at [275, 183] on span "Imperial" at bounding box center [245, 181] width 122 height 31
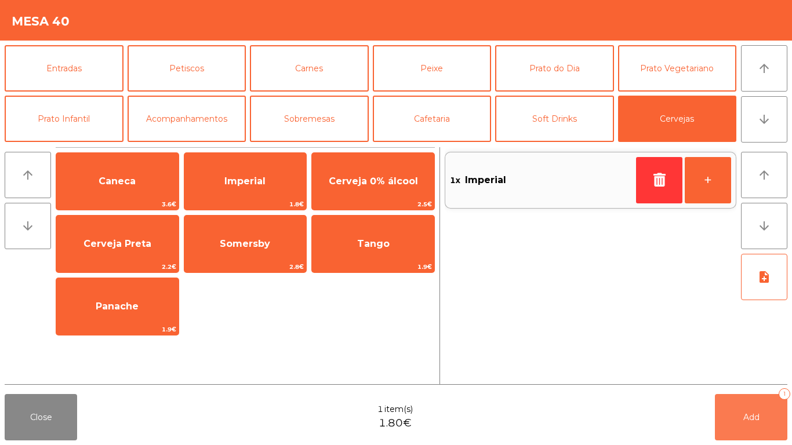
click at [750, 416] on span "Add" at bounding box center [752, 417] width 16 height 10
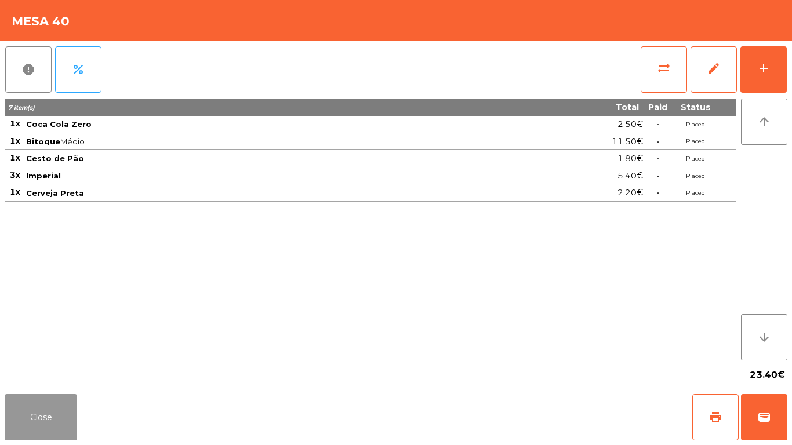
click at [54, 399] on button "Close" at bounding box center [41, 417] width 73 height 46
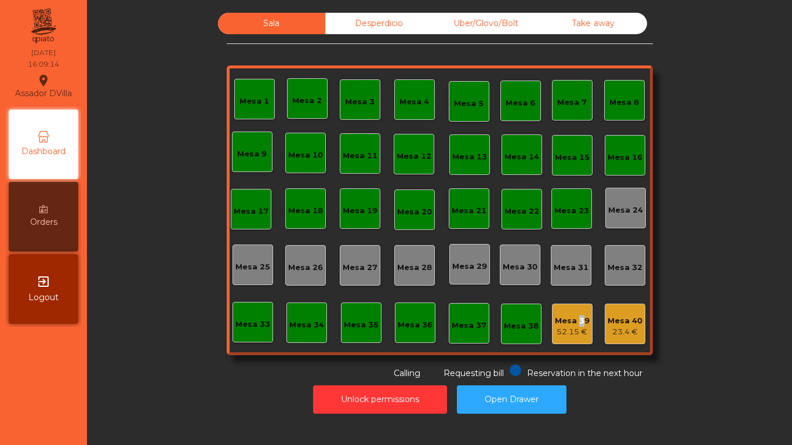
click at [574, 316] on div "Mesa 39" at bounding box center [572, 322] width 35 height 12
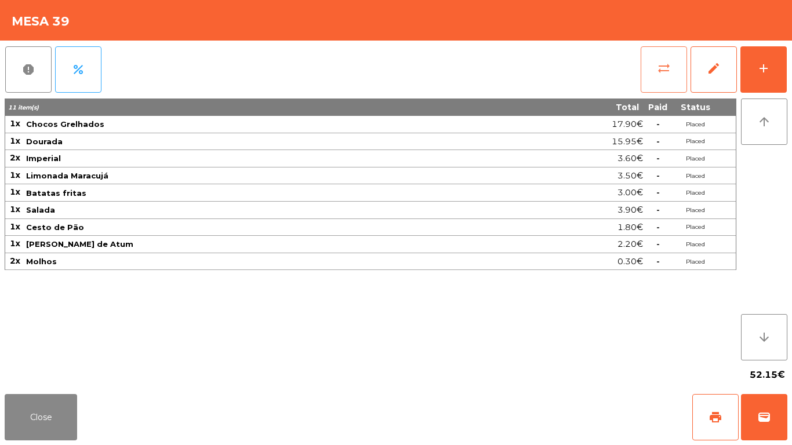
click at [656, 71] on button "sync_alt" at bounding box center [664, 69] width 46 height 46
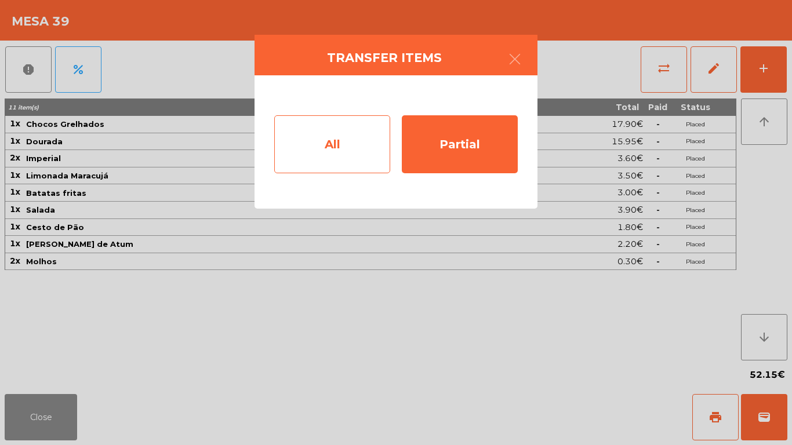
click at [347, 131] on div "All" at bounding box center [332, 144] width 116 height 58
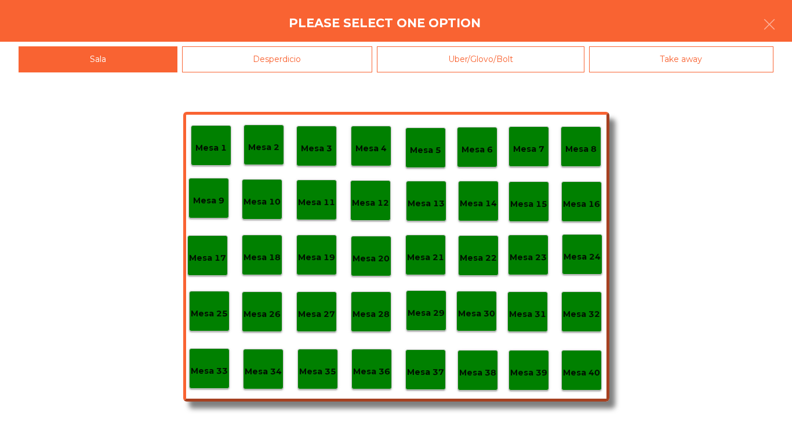
click at [579, 368] on p "Mesa 40" at bounding box center [581, 373] width 37 height 13
